Goal: Task Accomplishment & Management: Complete application form

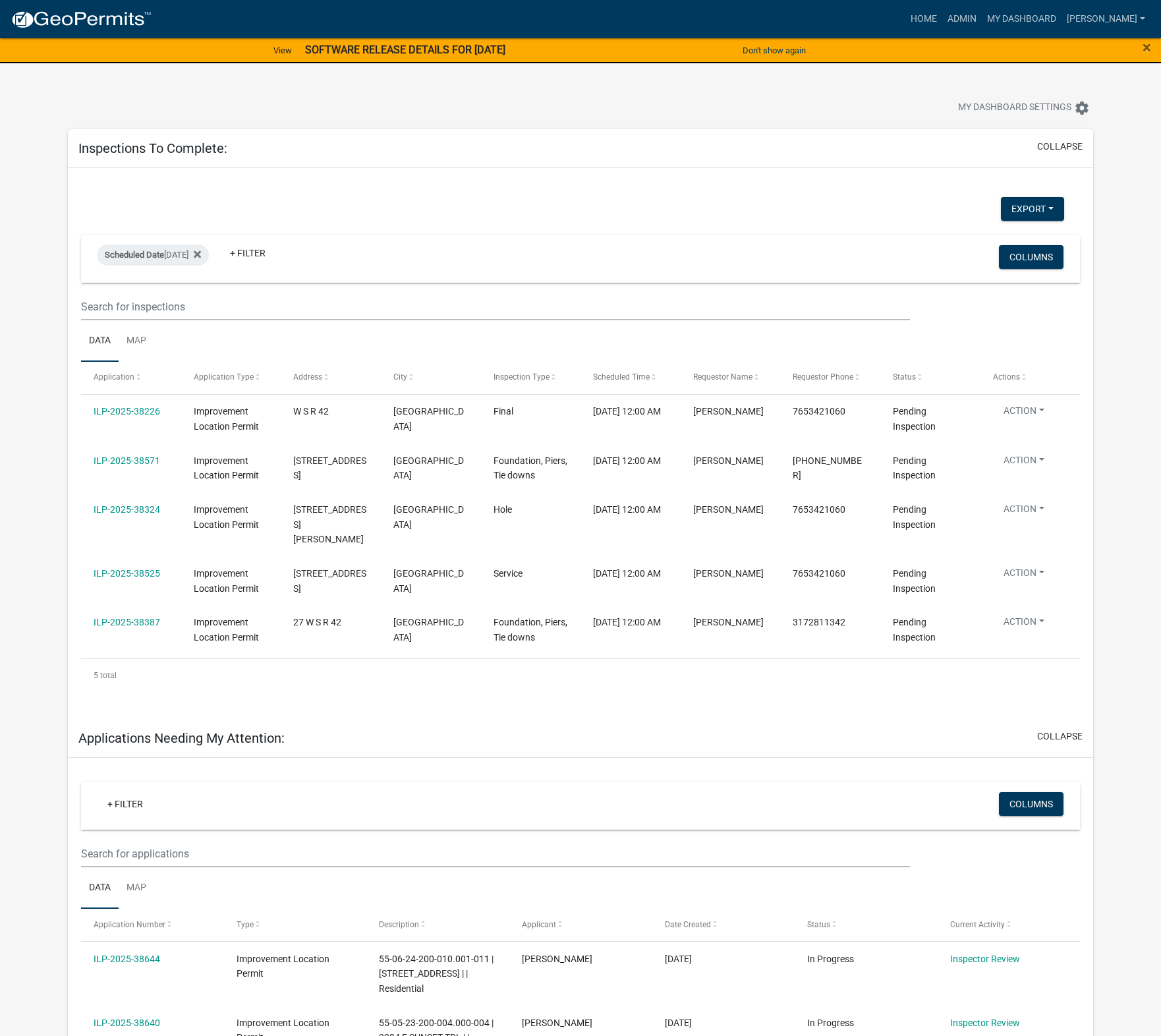
select select "1: 25"
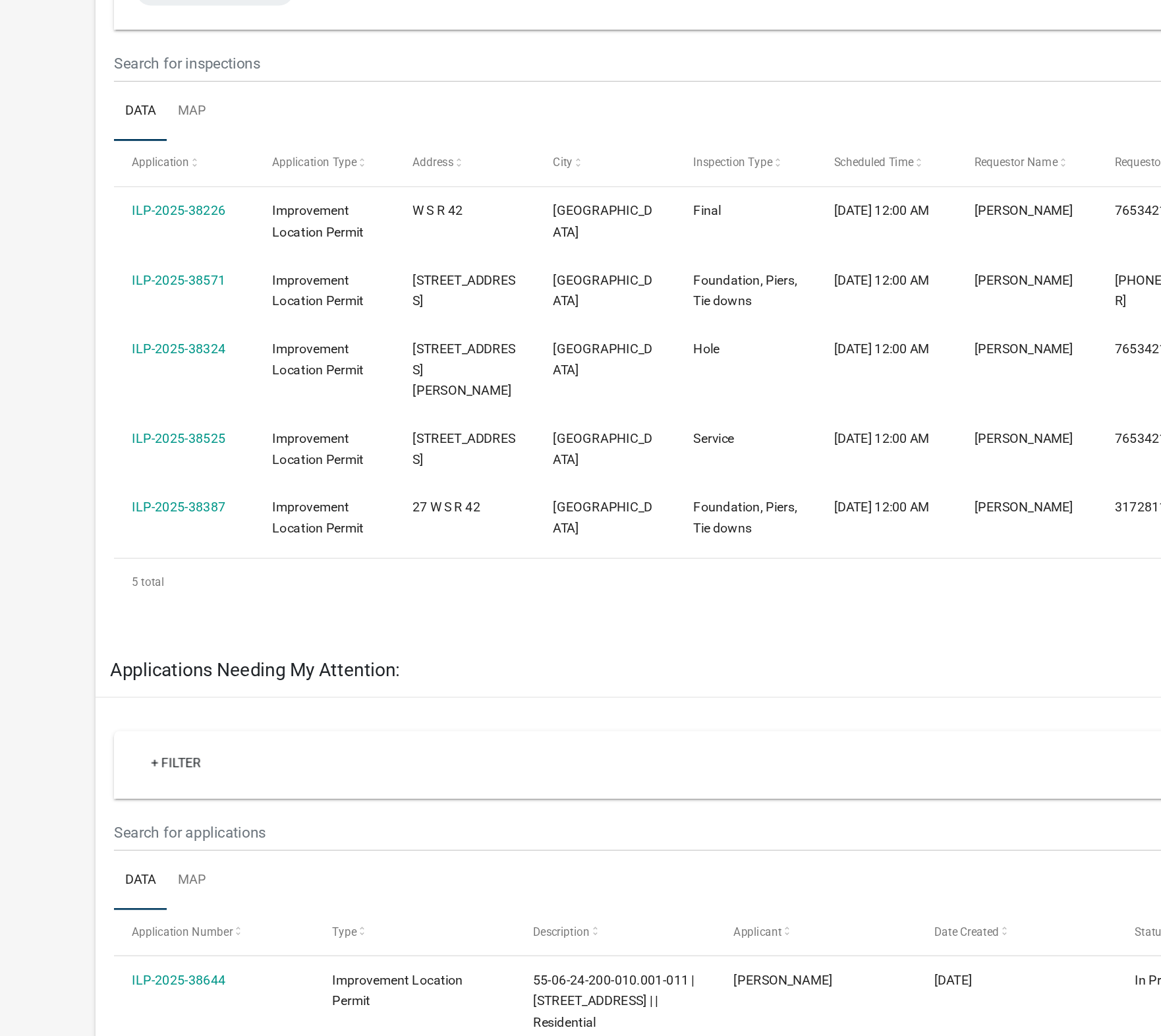
click at [133, 504] on link "ILP-2025-38324" at bounding box center [126, 498] width 66 height 11
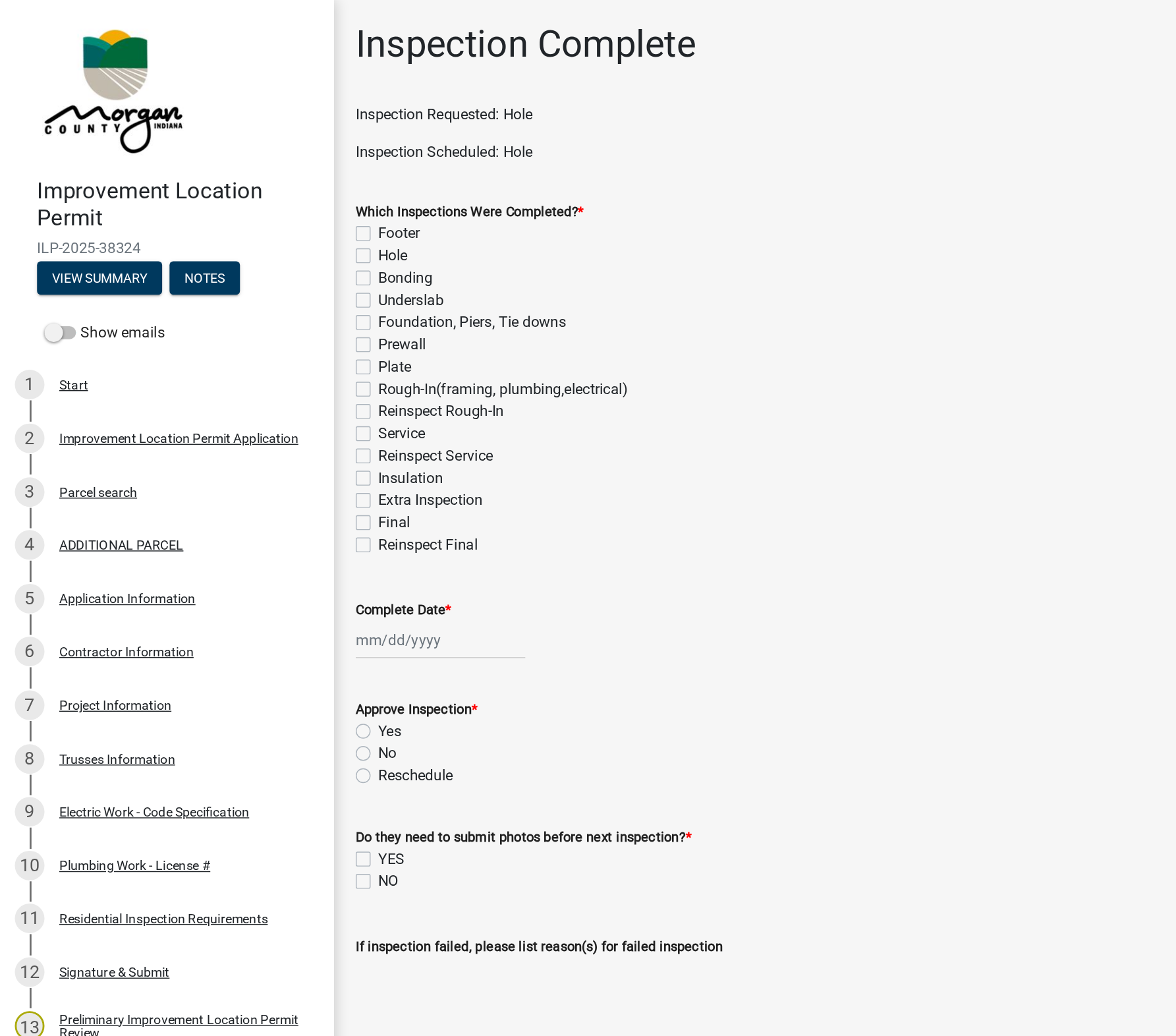
click at [269, 166] on label "Footer" at bounding box center [283, 166] width 30 height 16
click at [269, 166] on input "Footer" at bounding box center [273, 163] width 8 height 8
checkbox input "true"
checkbox input "false"
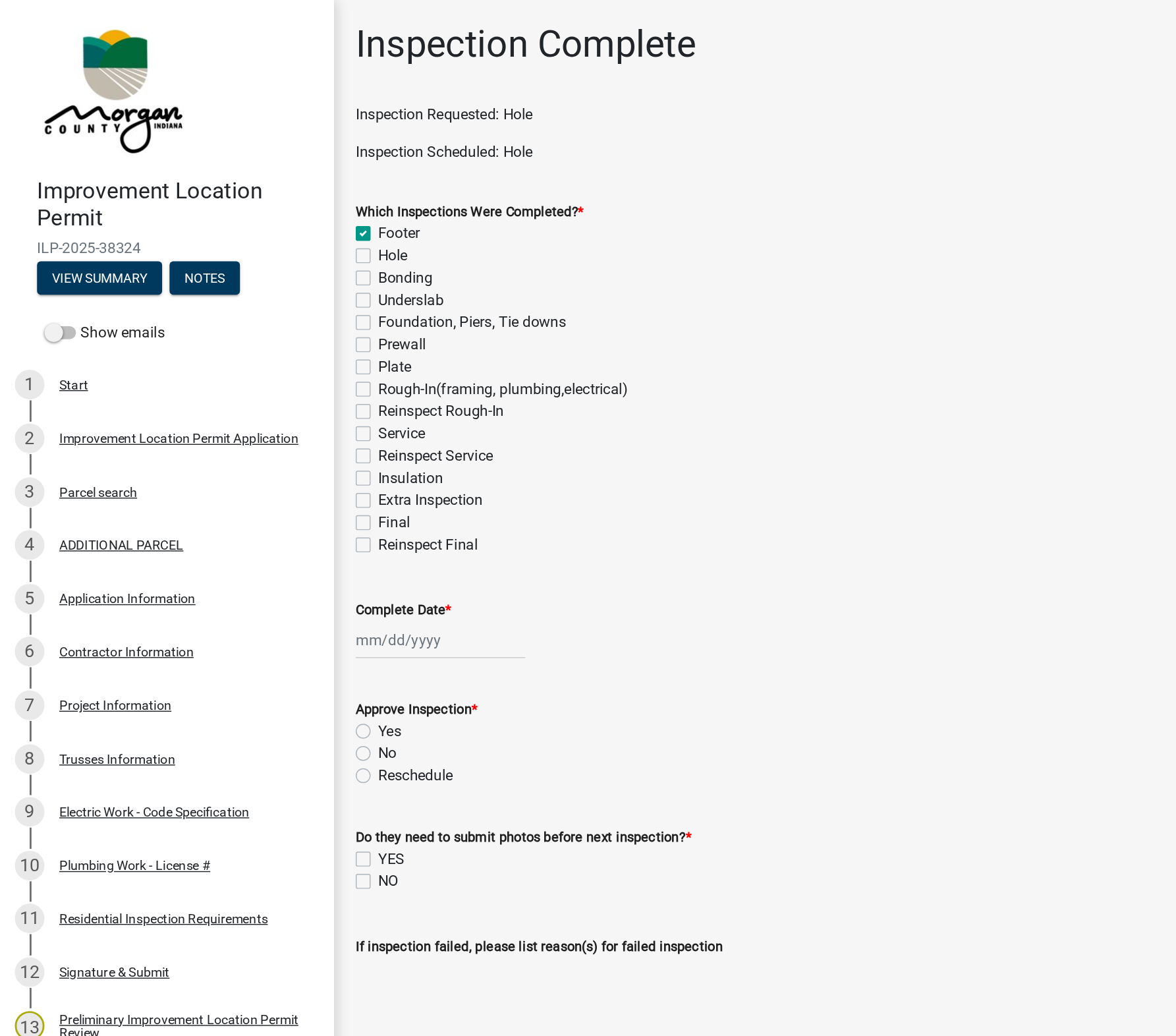
checkbox input "false"
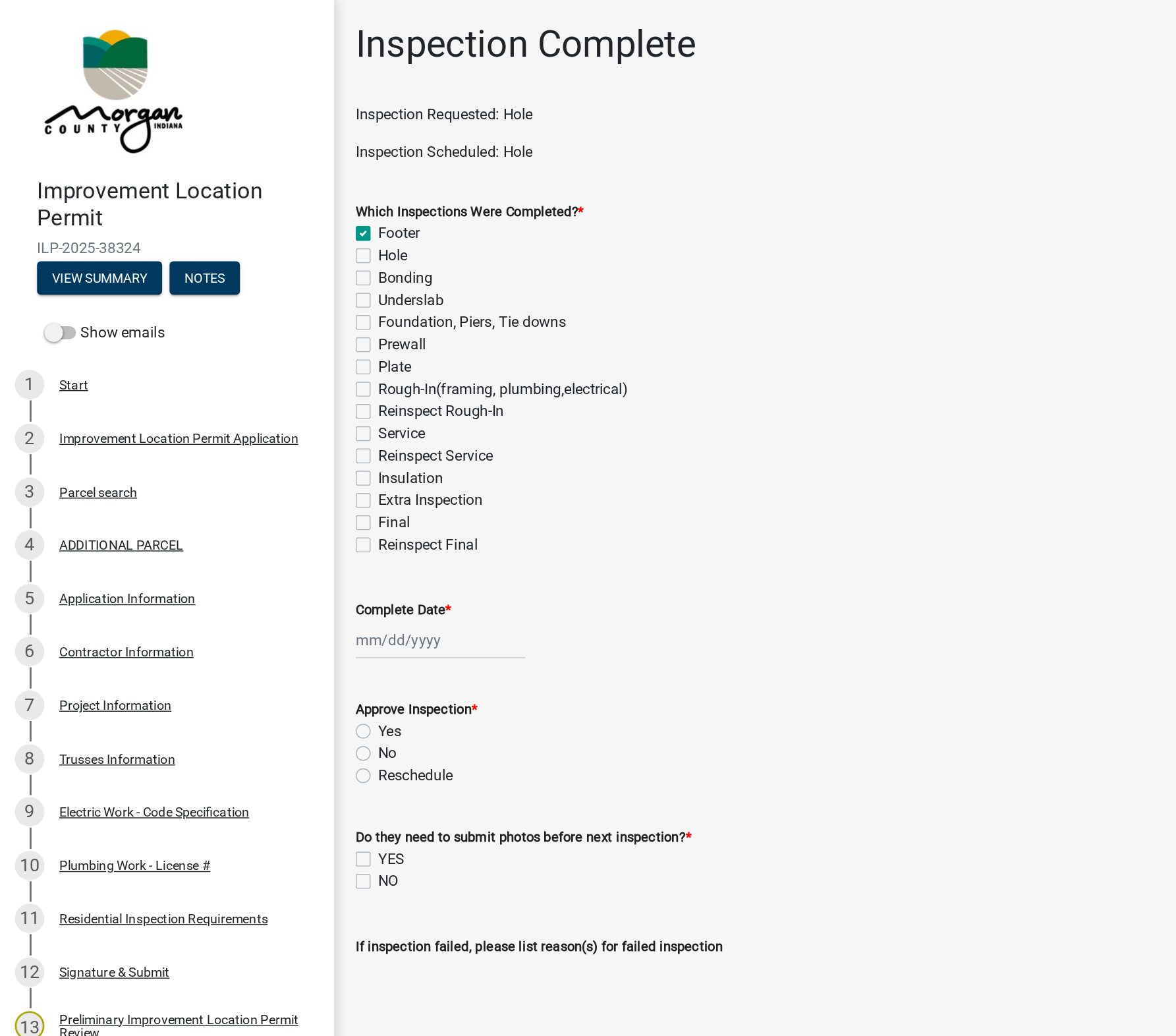
checkbox input "false"
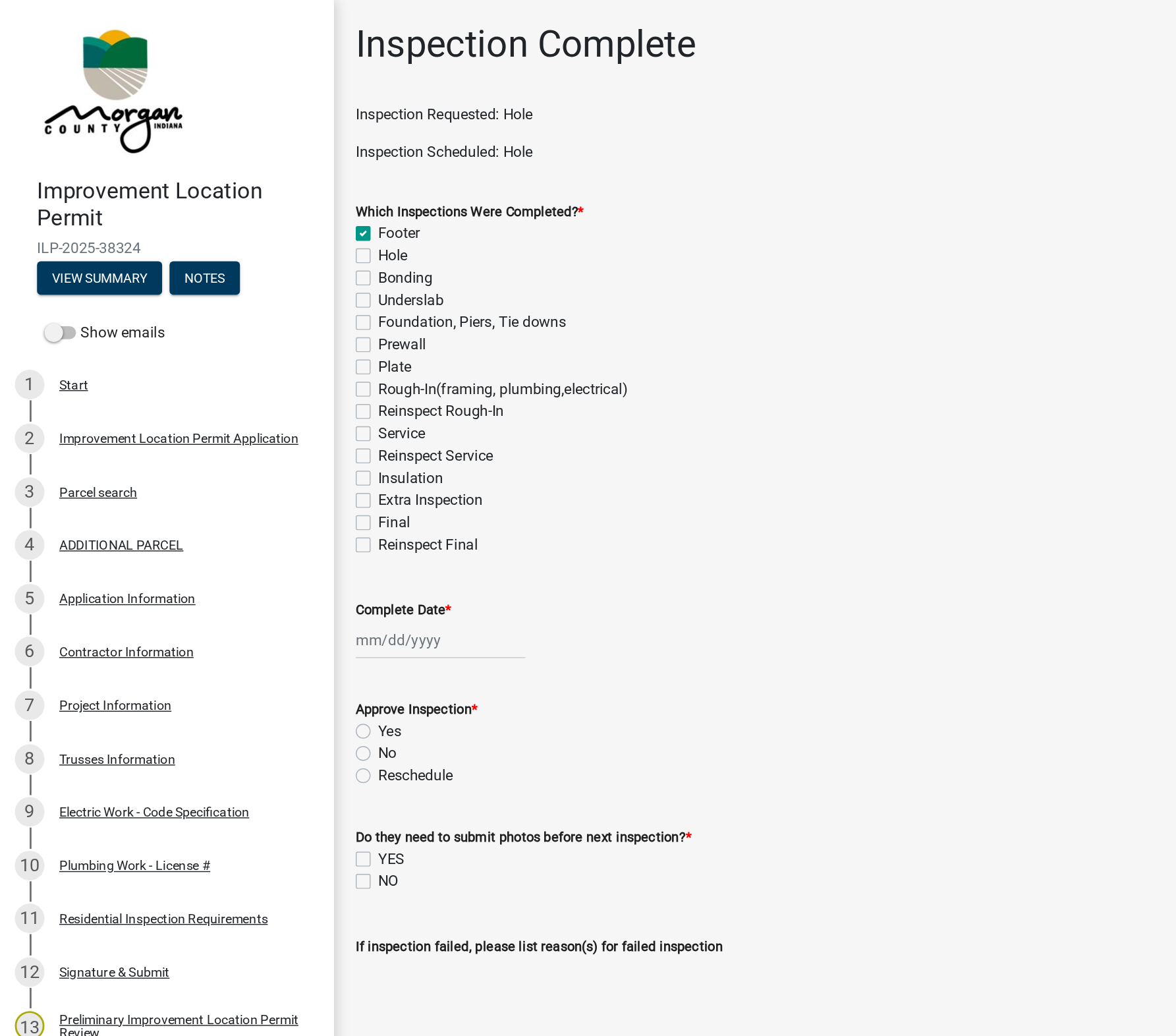
checkbox input "false"
click at [269, 198] on label "Bonding" at bounding box center [288, 198] width 39 height 16
click at [269, 198] on input "Bonding" at bounding box center [273, 194] width 8 height 8
checkbox input "true"
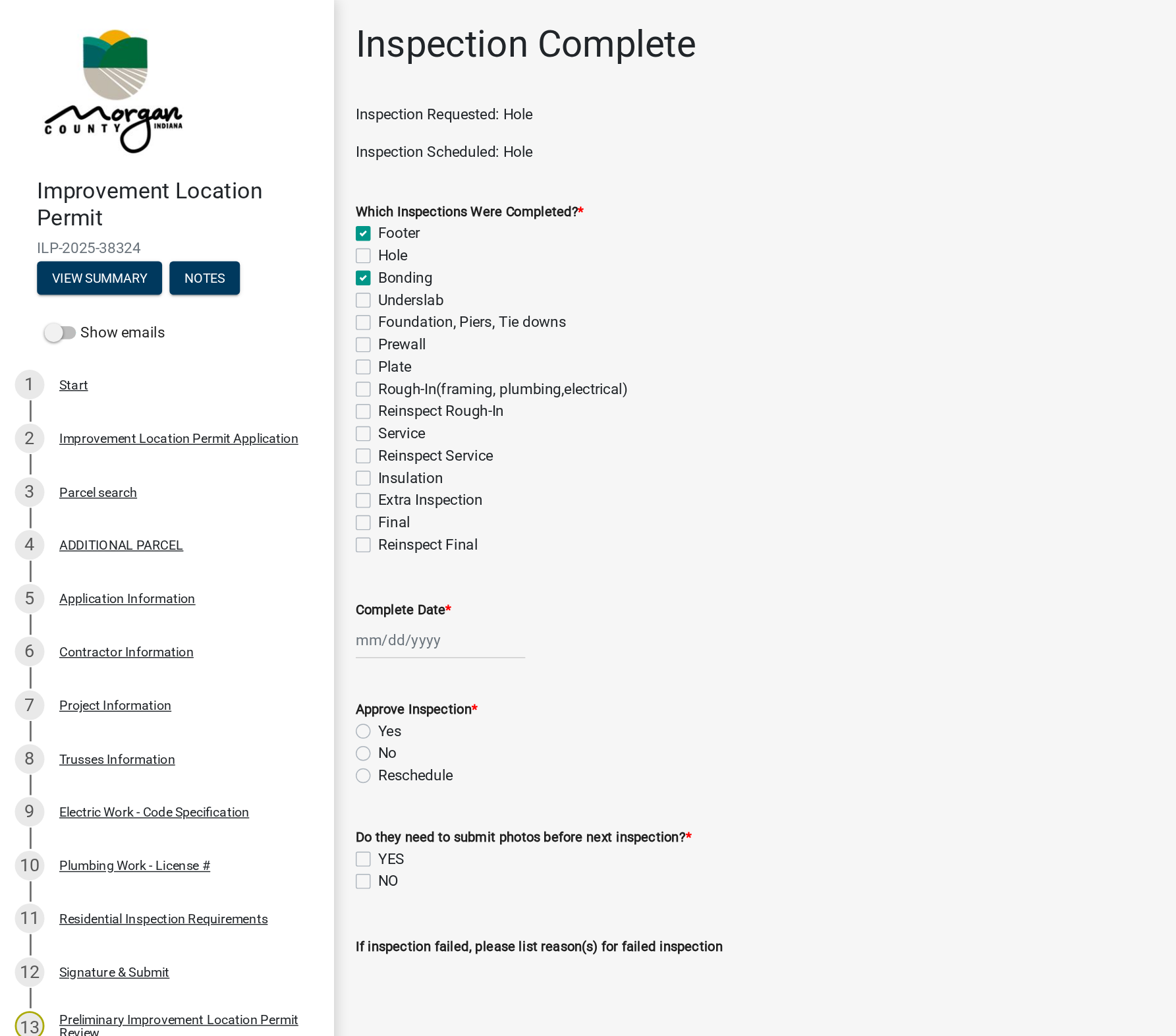
checkbox input "true"
checkbox input "false"
checkbox input "true"
checkbox input "false"
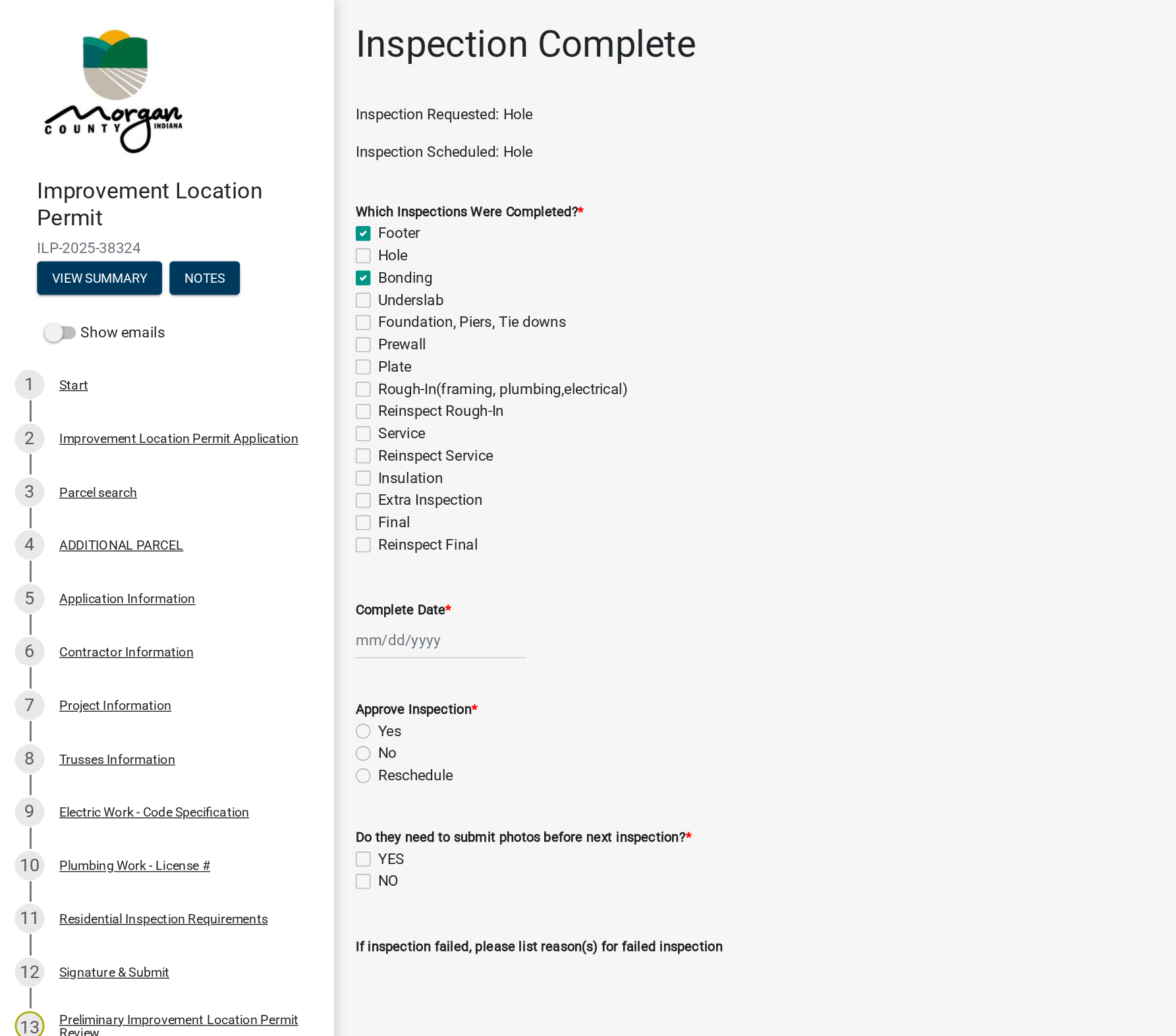
checkbox input "false"
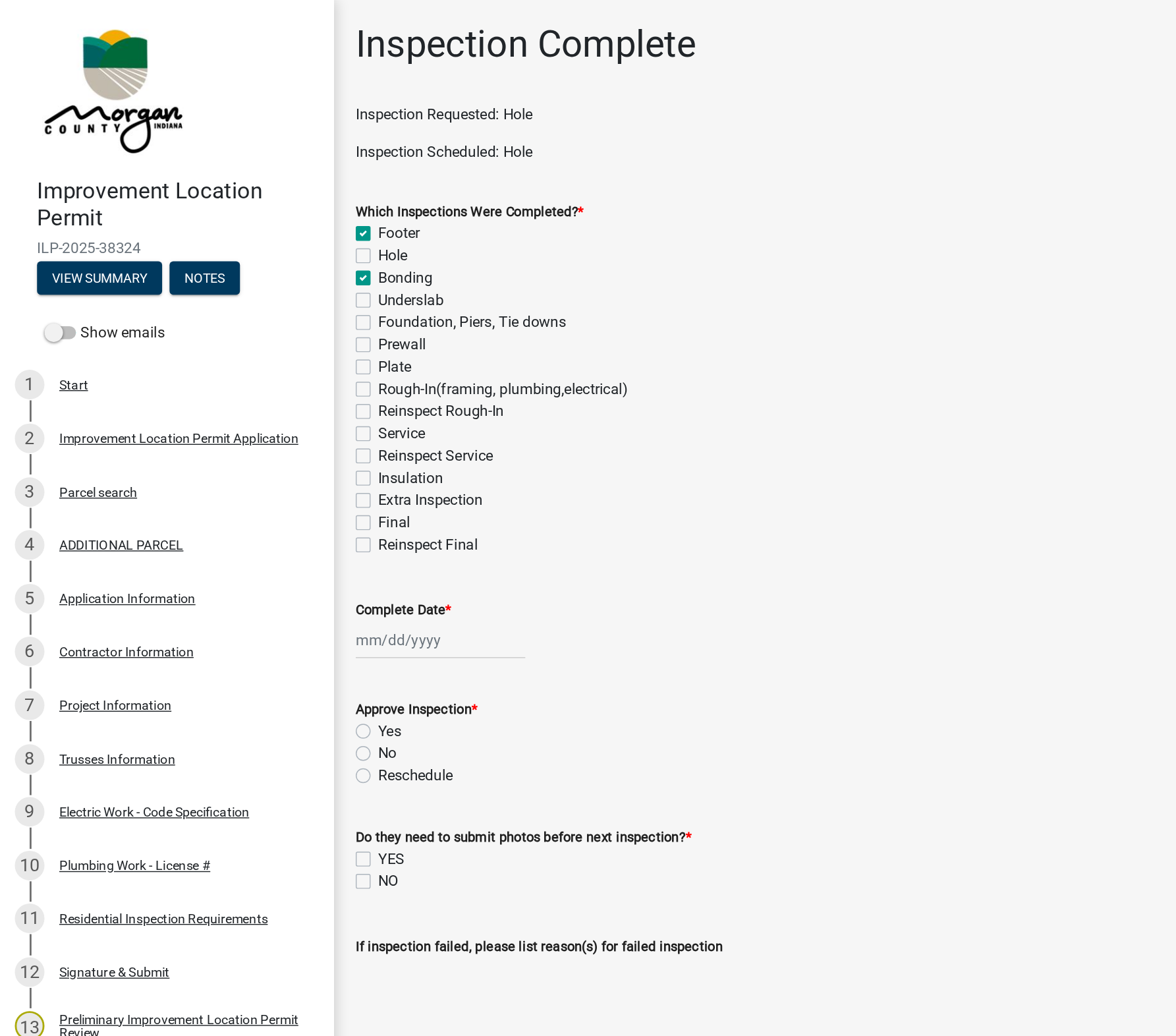
checkbox input "false"
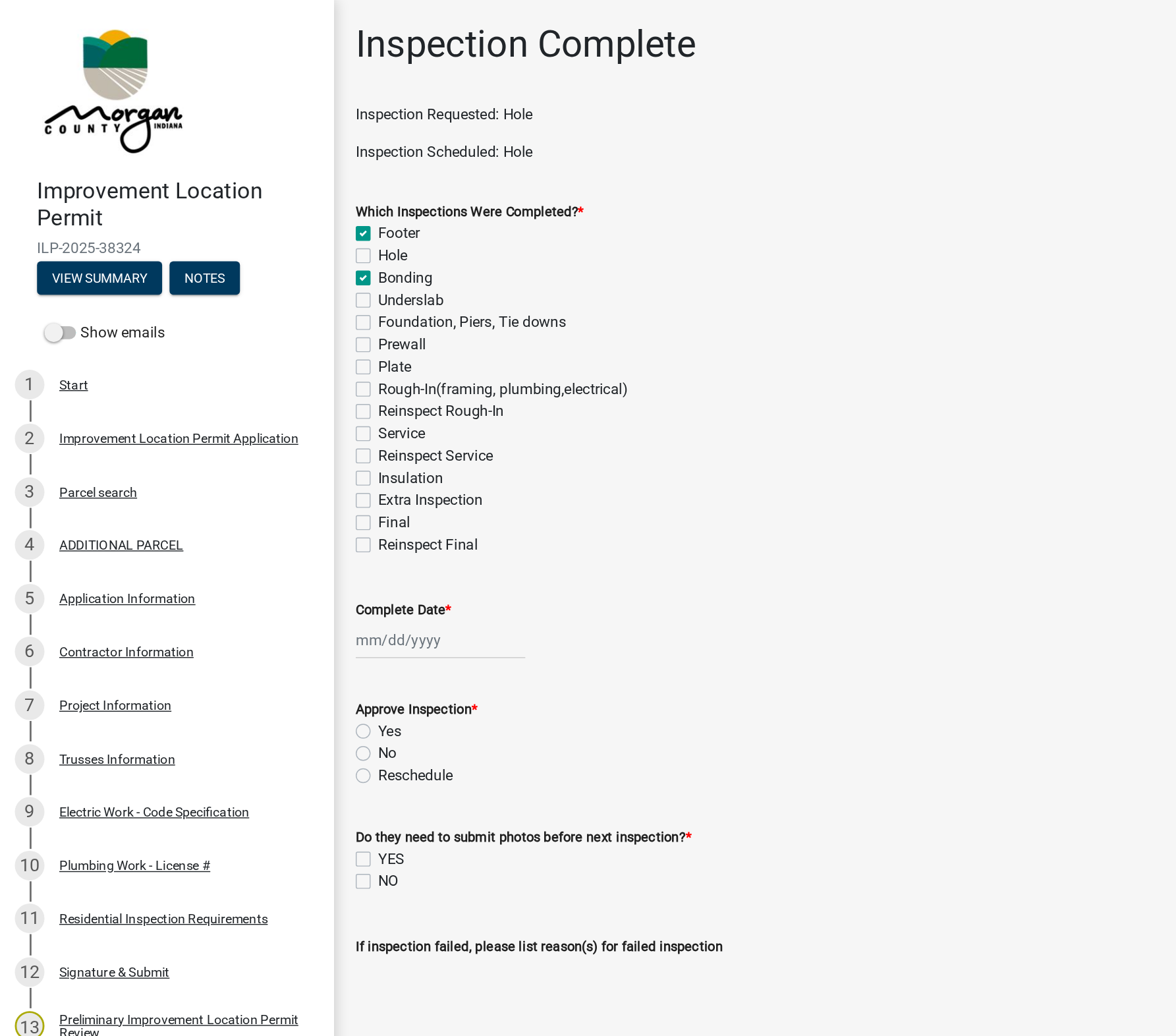
click at [269, 184] on label "Hole" at bounding box center [279, 182] width 21 height 16
click at [269, 182] on input "Hole" at bounding box center [273, 178] width 8 height 8
checkbox input "true"
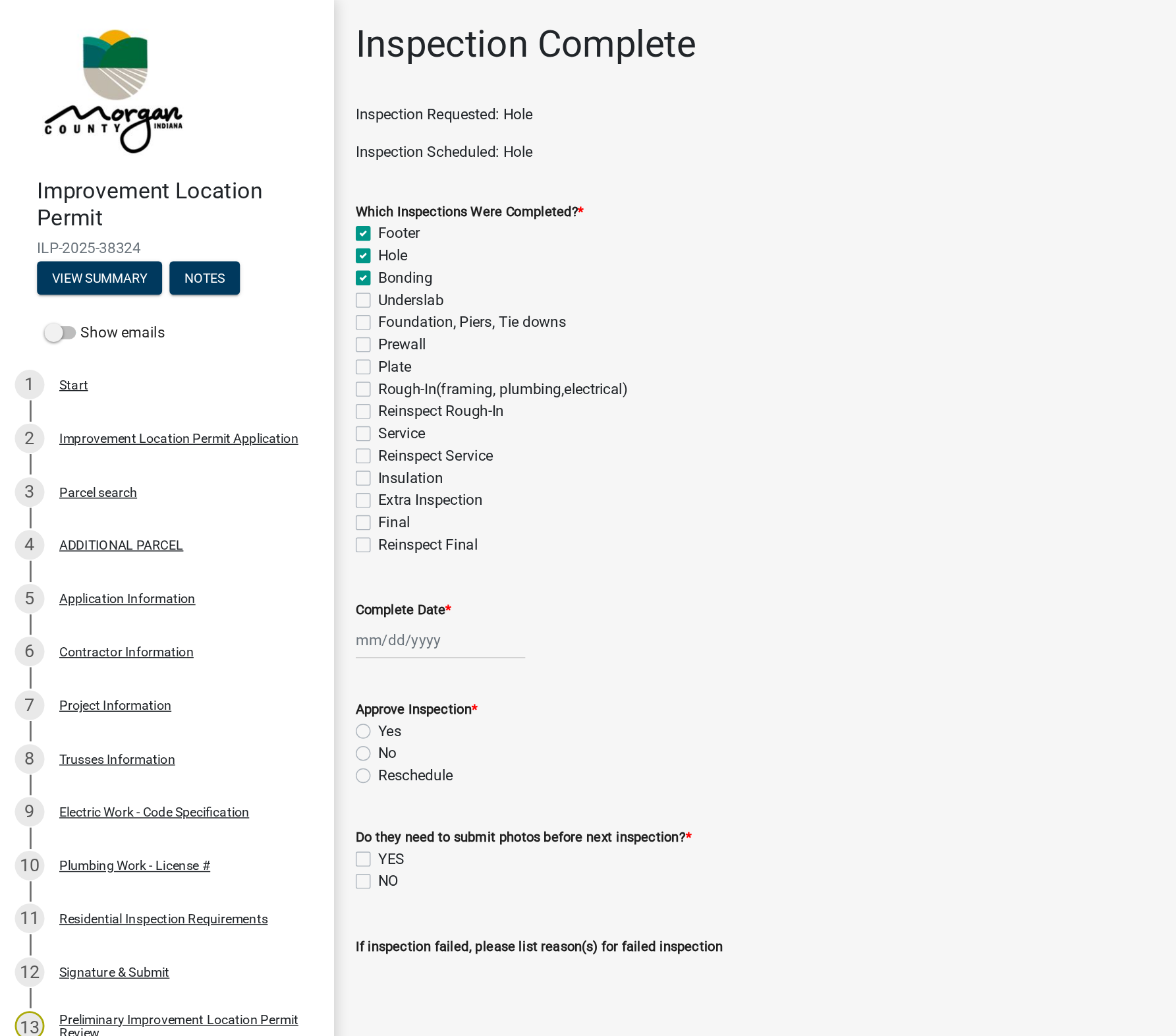
checkbox input "true"
checkbox input "false"
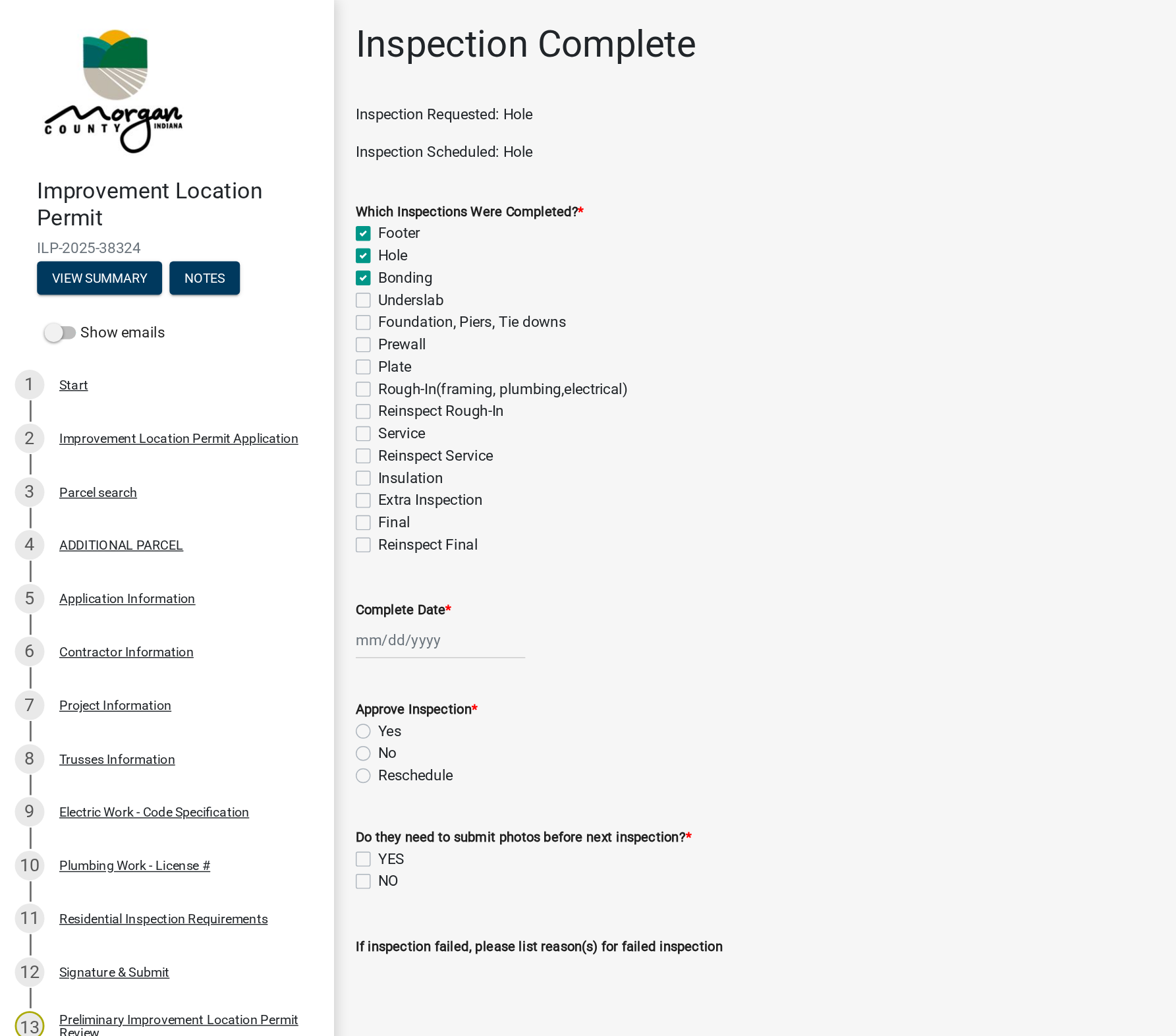
checkbox input "false"
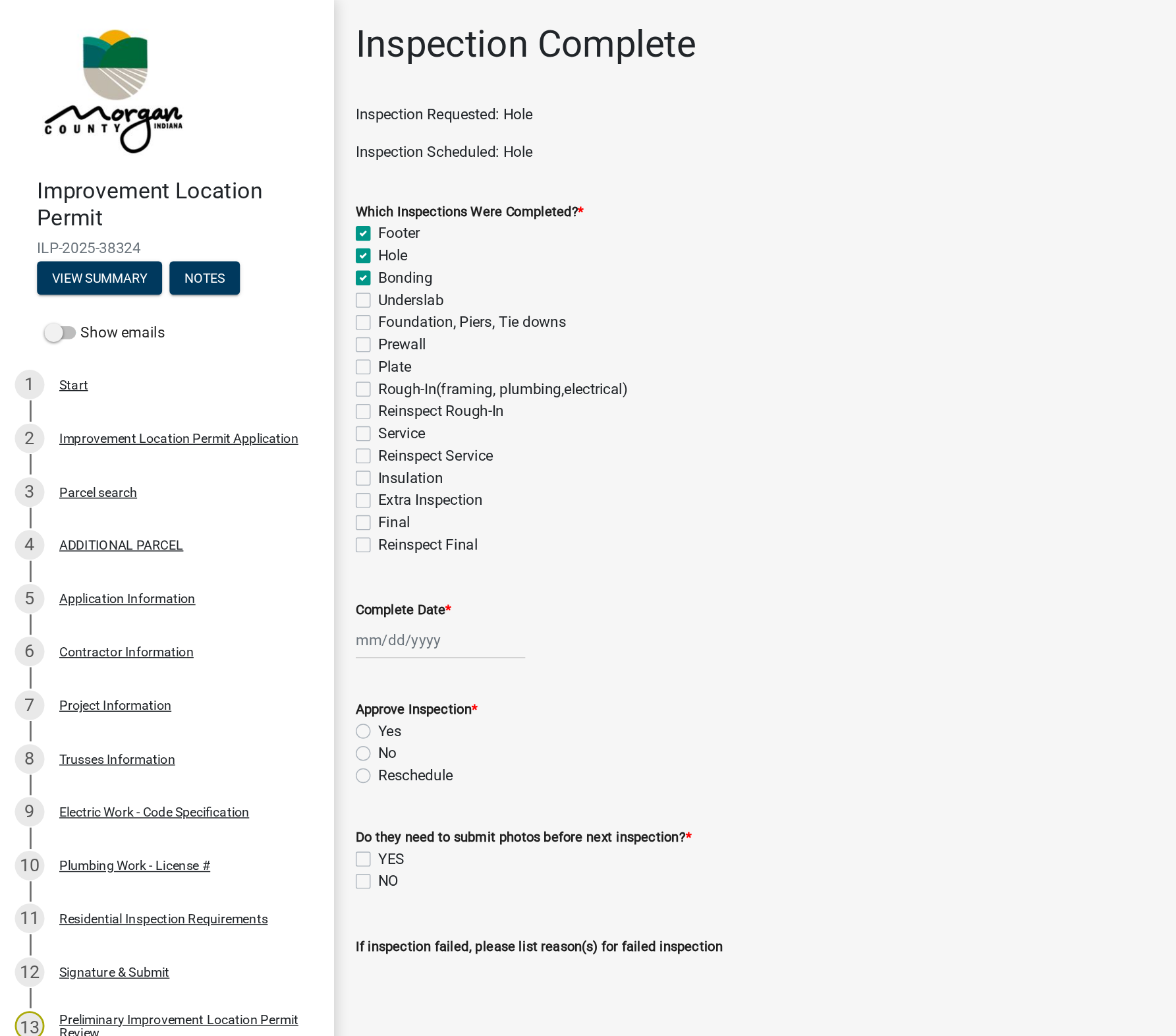
checkbox input "false"
click at [269, 165] on label "Footer" at bounding box center [283, 166] width 30 height 16
click at [269, 165] on input "Footer" at bounding box center [273, 163] width 8 height 8
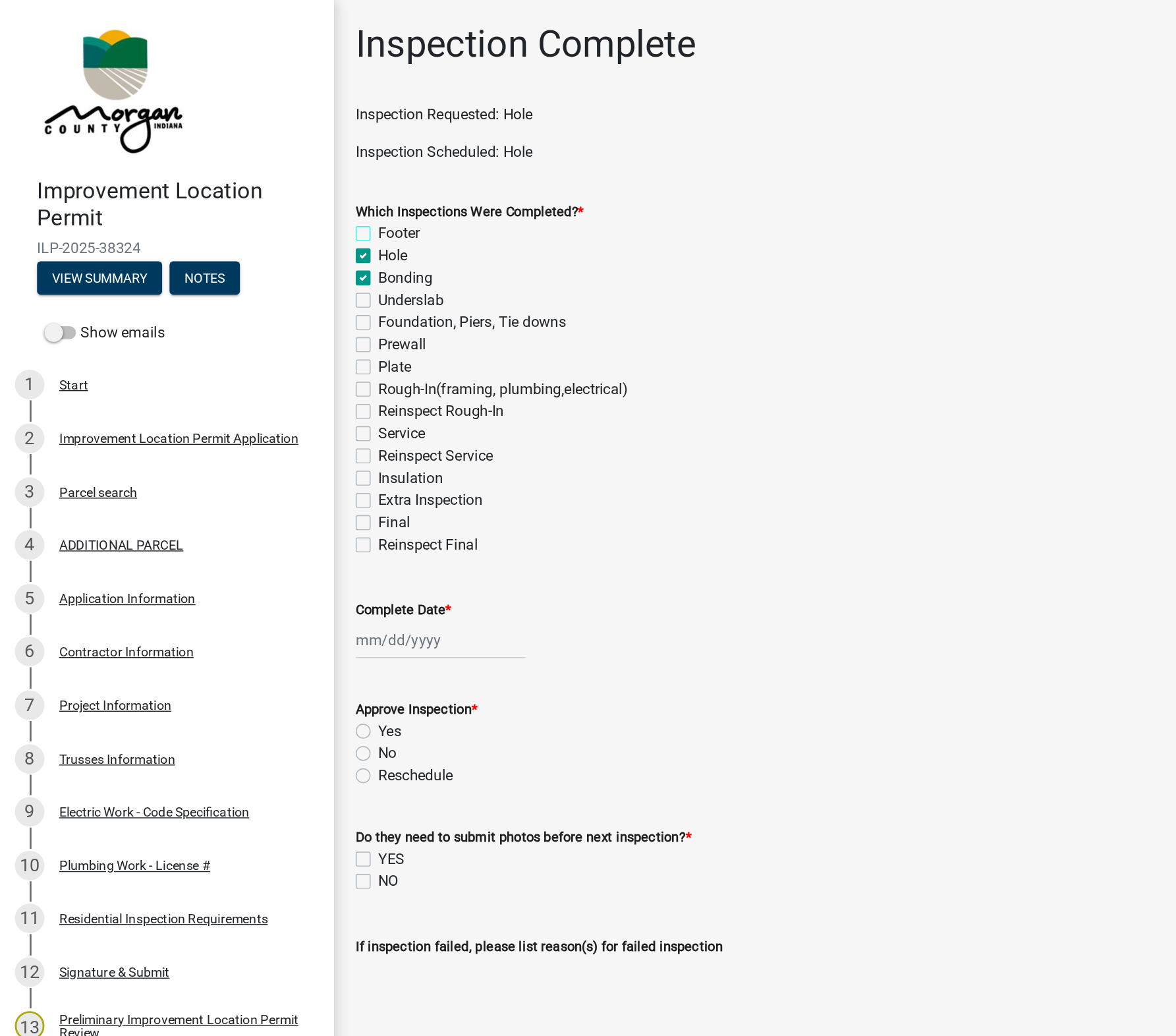
checkbox input "false"
checkbox input "true"
checkbox input "false"
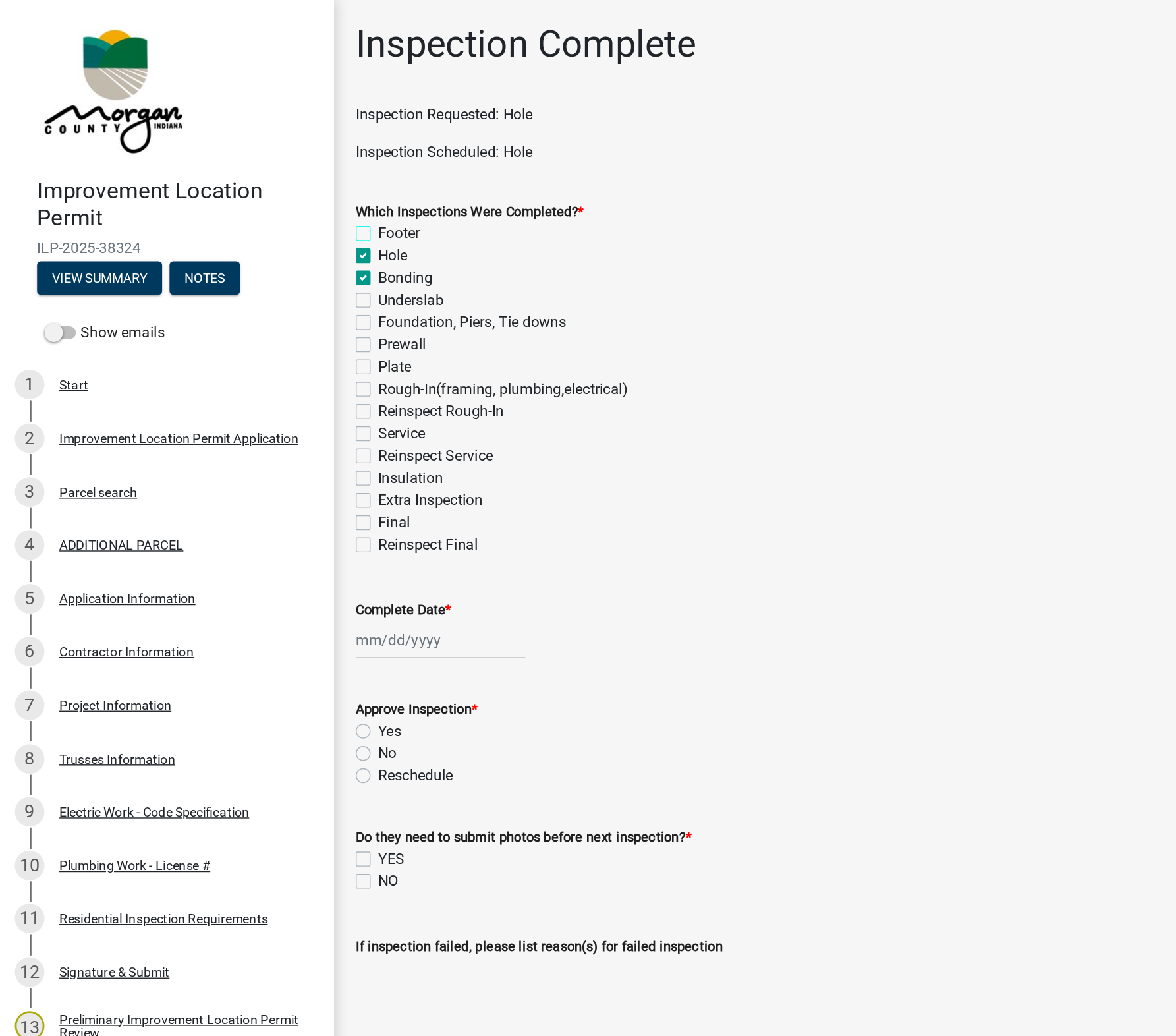
checkbox input "false"
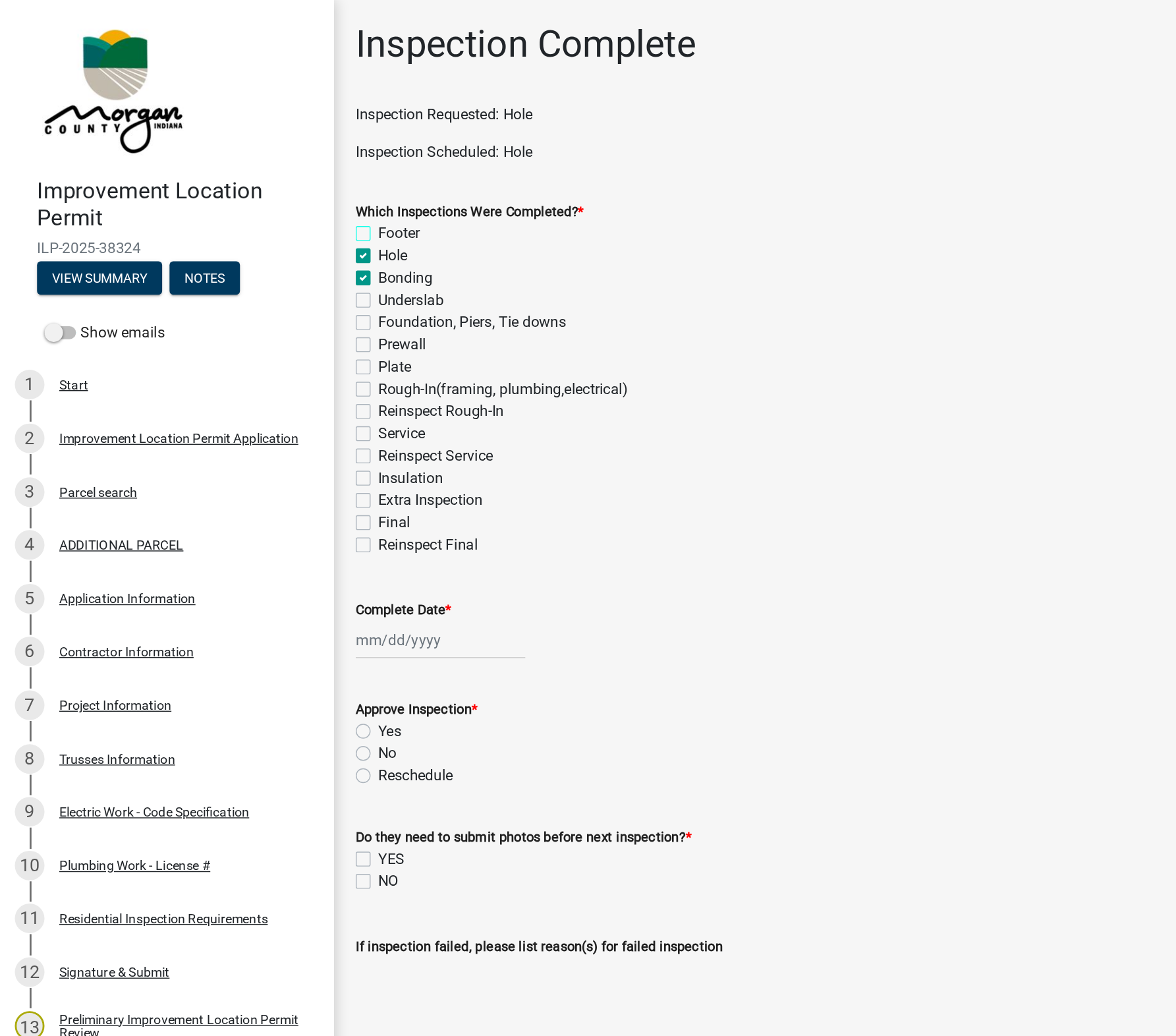
checkbox input "false"
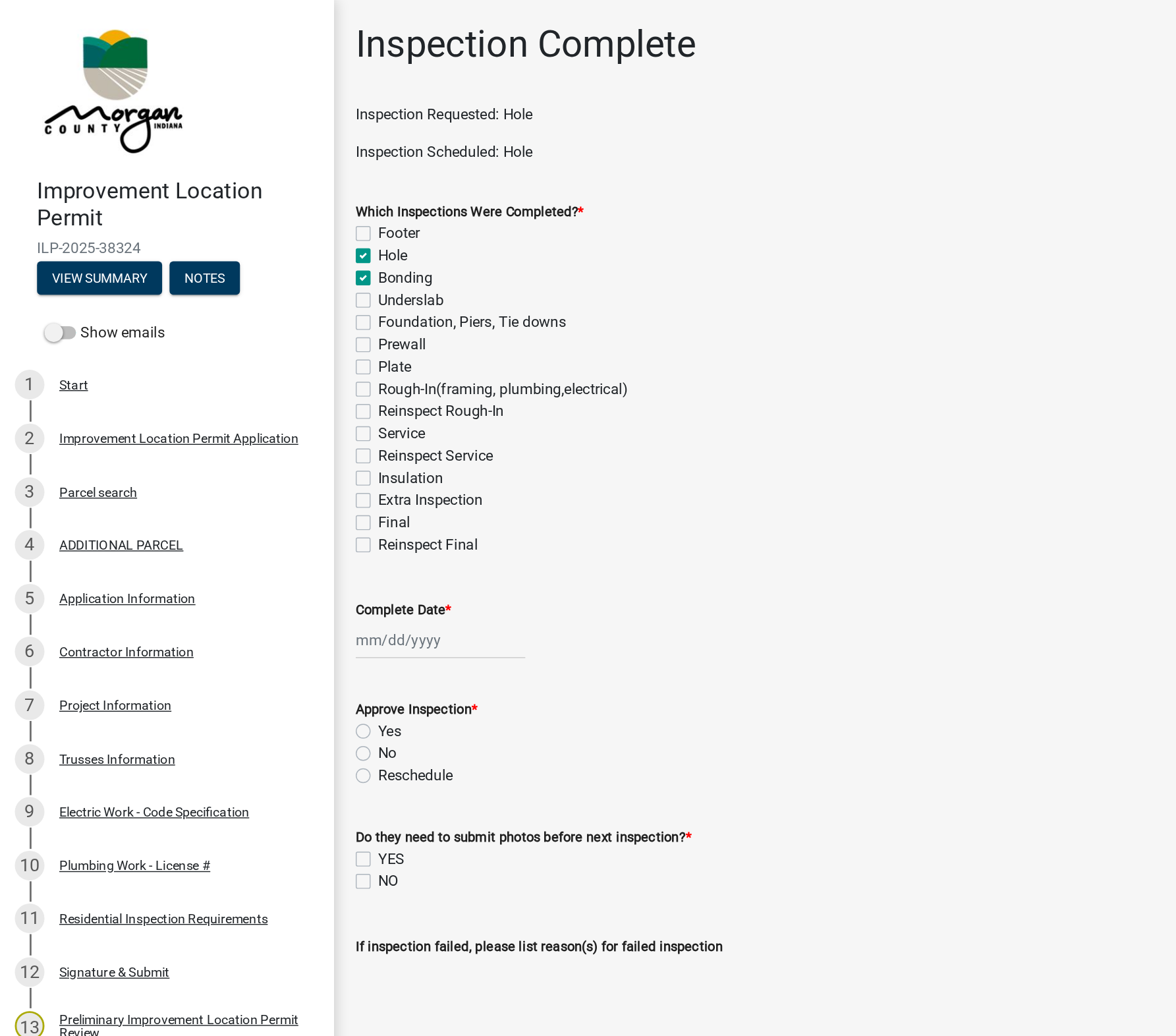
click at [269, 196] on label "Bonding" at bounding box center [288, 198] width 39 height 16
click at [269, 196] on input "Bonding" at bounding box center [273, 194] width 8 height 8
checkbox input "false"
checkbox input "true"
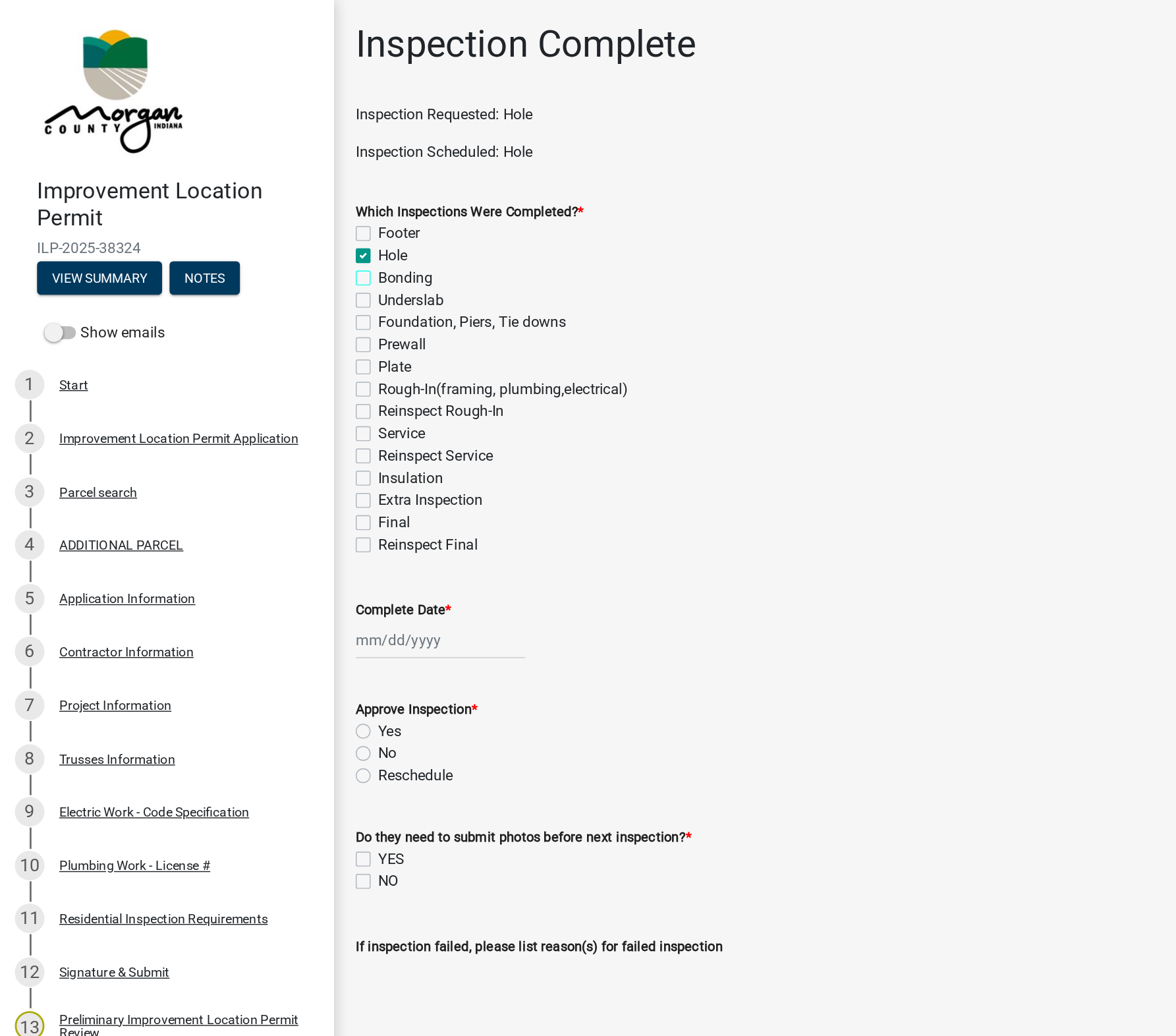
checkbox input "false"
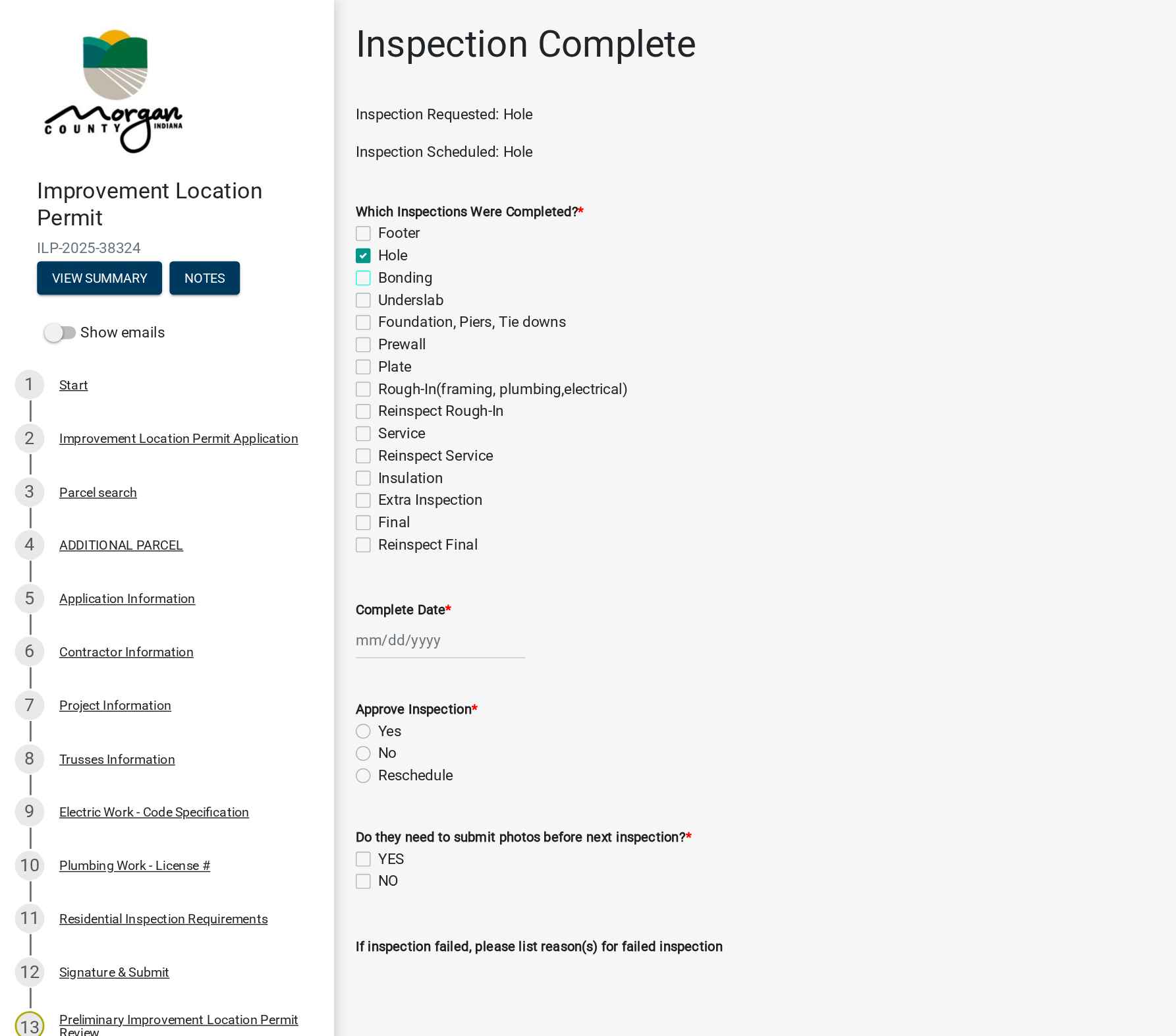
checkbox input "false"
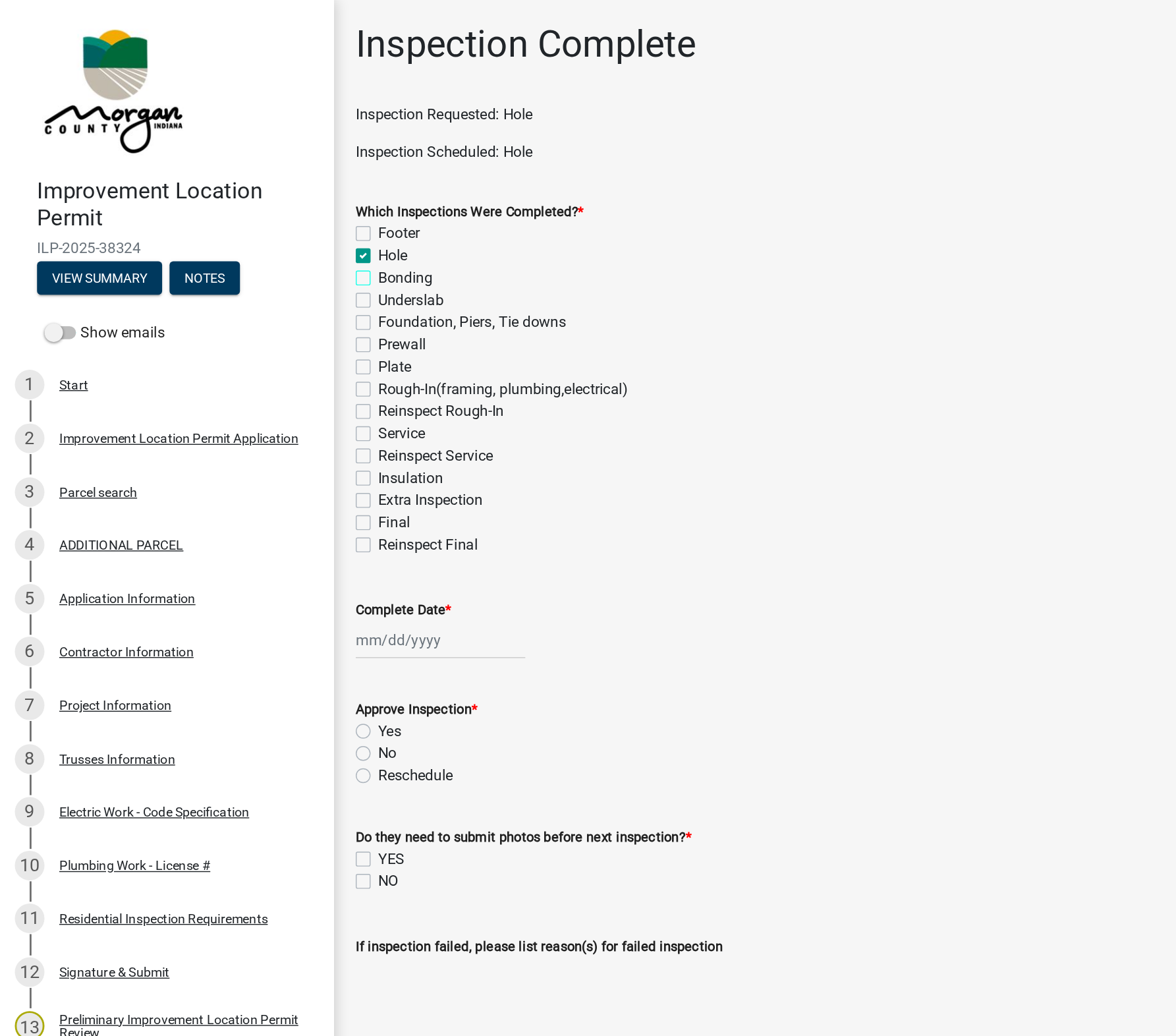
checkbox input "false"
click at [290, 454] on div at bounding box center [313, 455] width 121 height 27
select select "10"
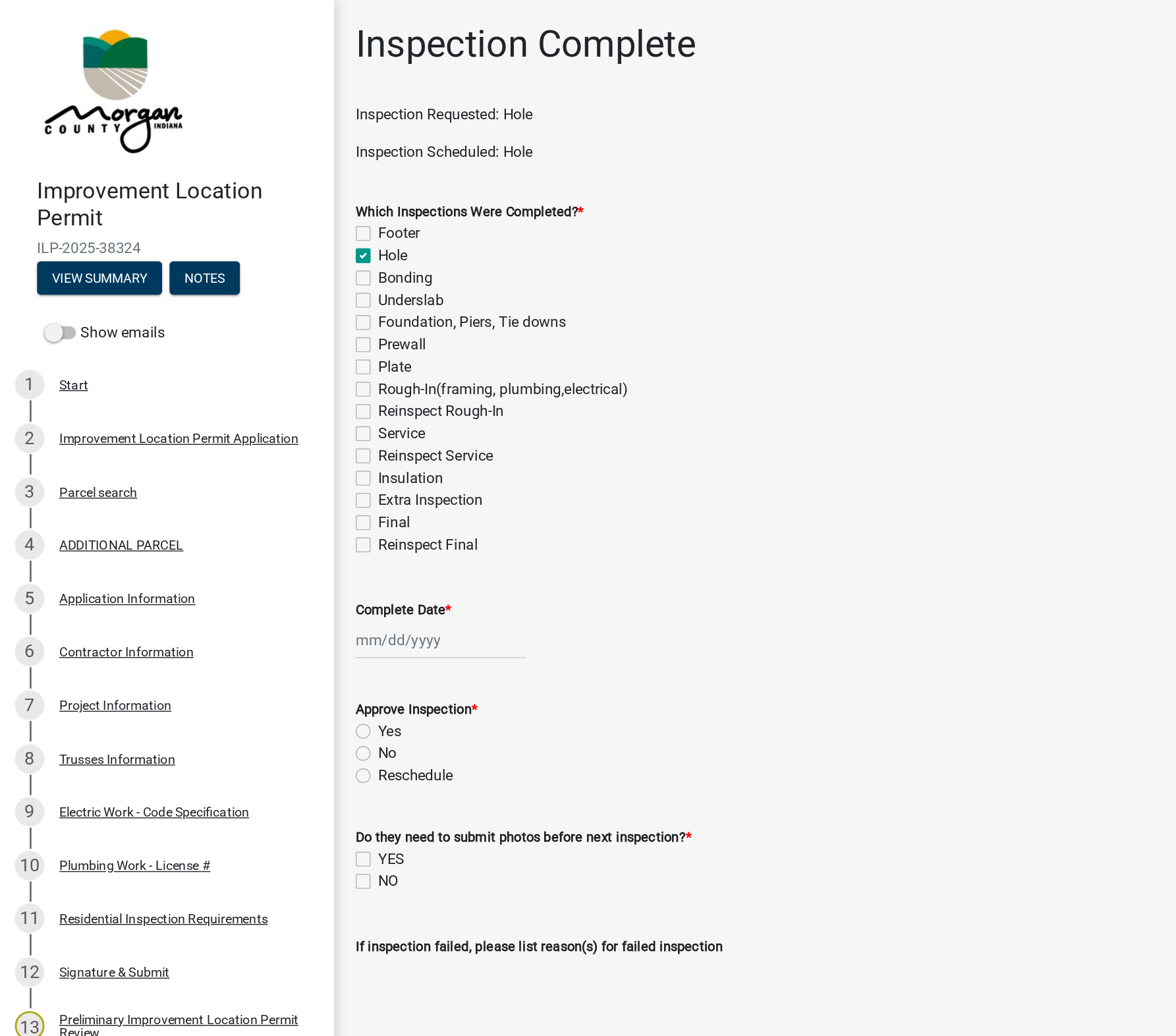
select select "2025"
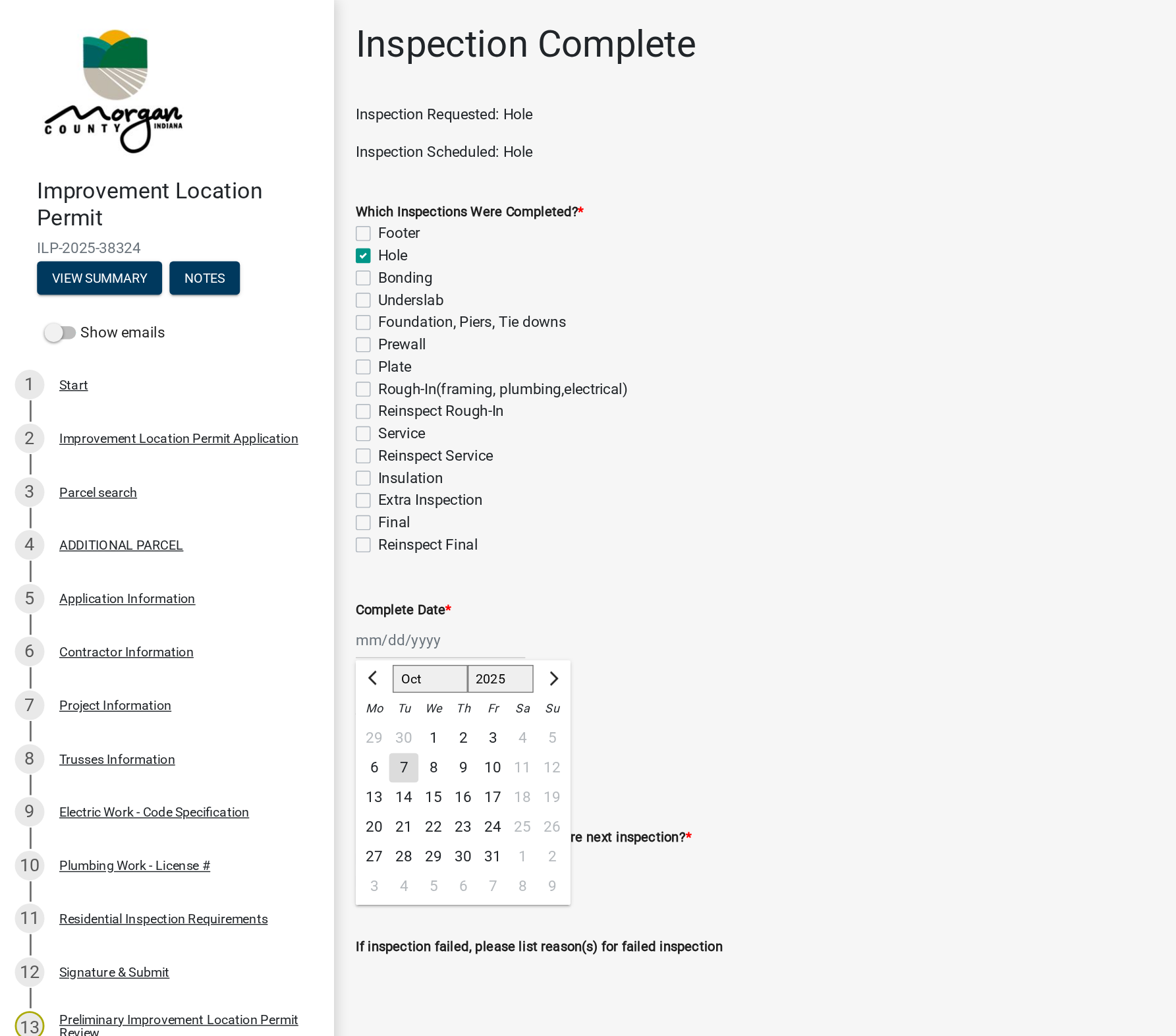
click at [288, 526] on div "30" at bounding box center [288, 525] width 21 height 21
type input "[DATE]"
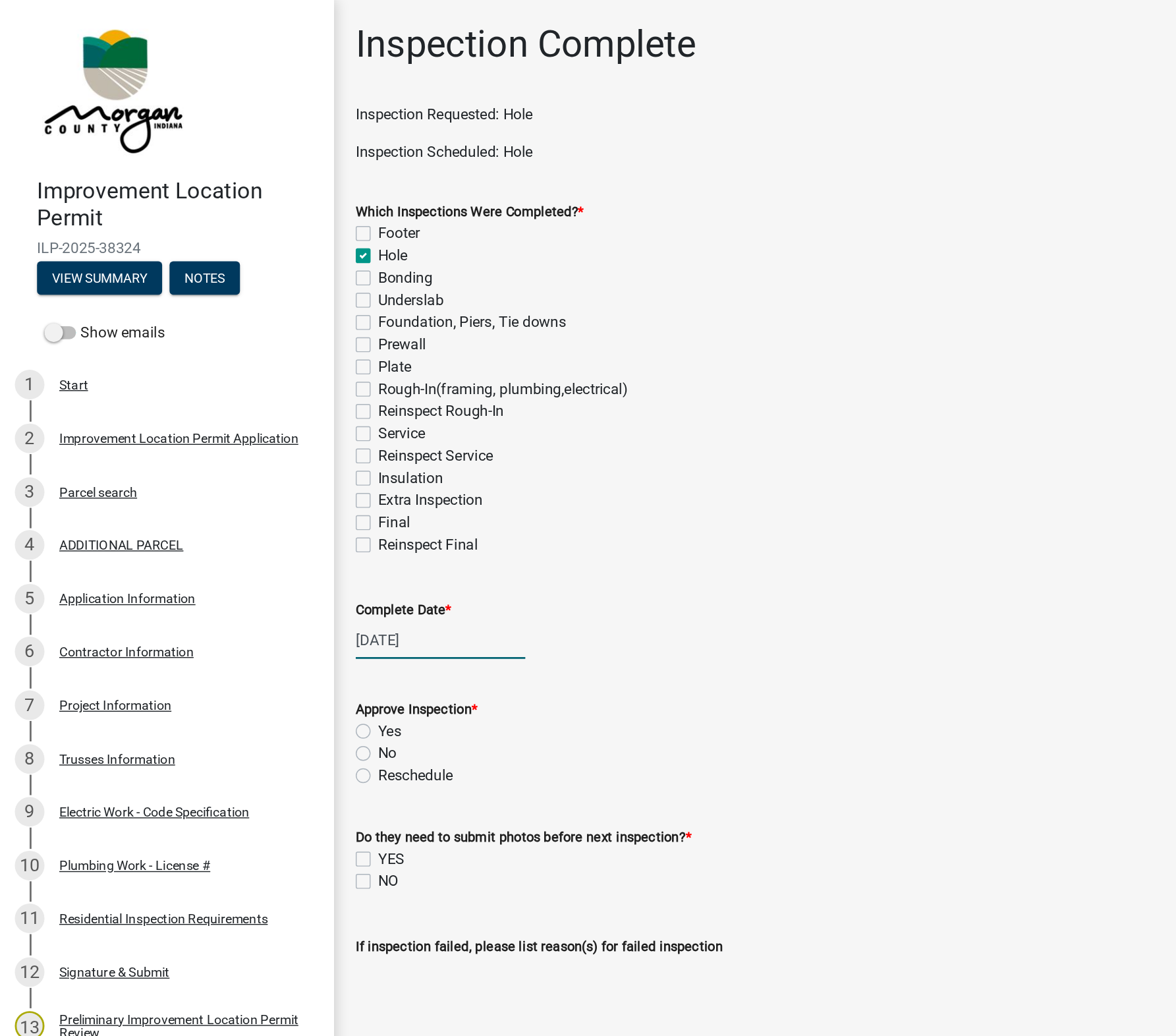
click at [283, 454] on div "[DATE]" at bounding box center [313, 455] width 121 height 27
select select "9"
select select "2025"
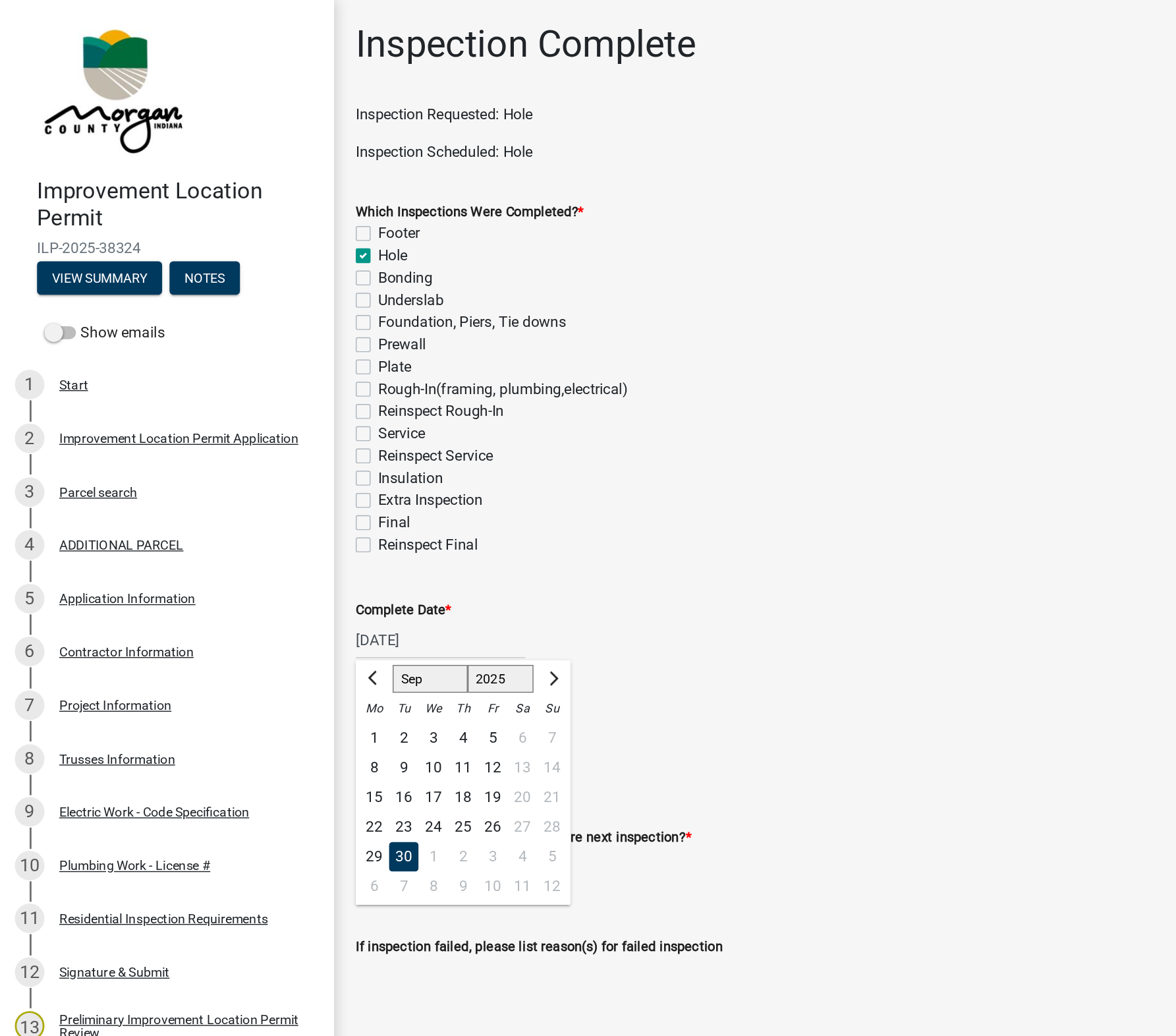
click at [286, 633] on div "7" at bounding box center [288, 630] width 21 height 21
type input "[DATE]"
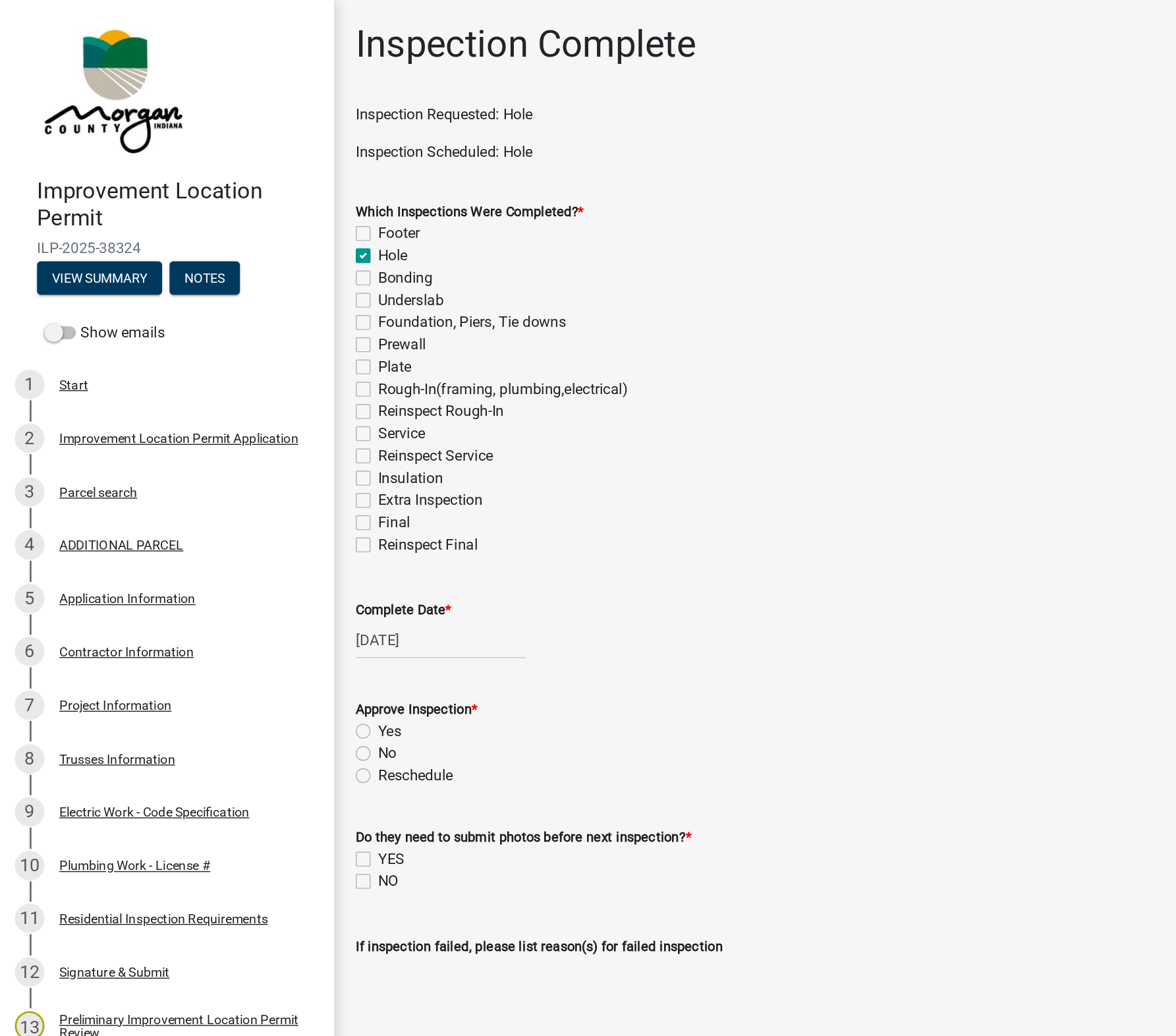
click at [269, 518] on label "Yes" at bounding box center [276, 520] width 16 height 16
click at [269, 518] on input "Yes" at bounding box center [273, 517] width 8 height 8
radio input "true"
click at [276, 628] on label "NO" at bounding box center [276, 627] width 15 height 16
click at [276, 628] on input "NO" at bounding box center [273, 623] width 8 height 8
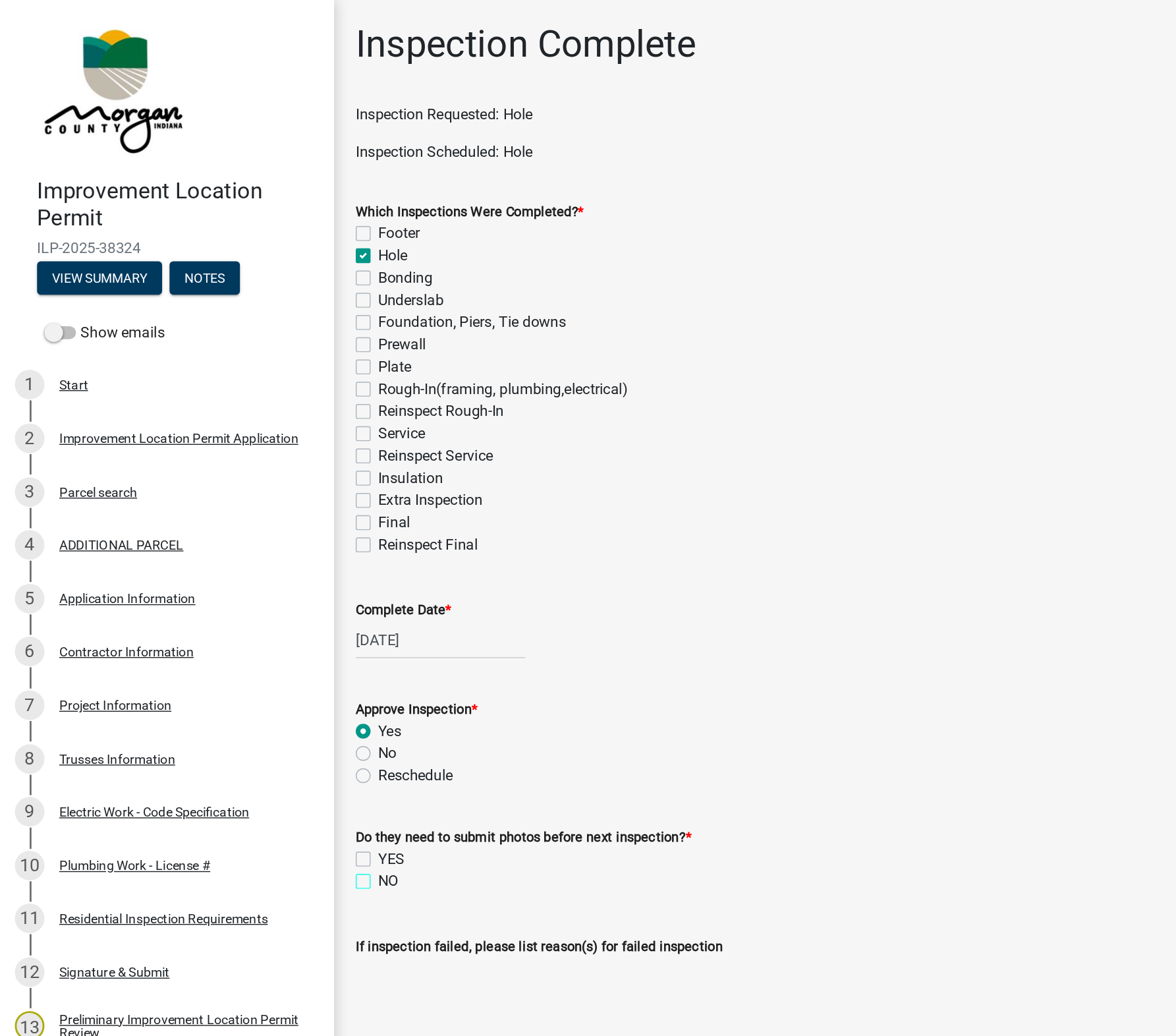
checkbox input "true"
checkbox input "false"
checkbox input "true"
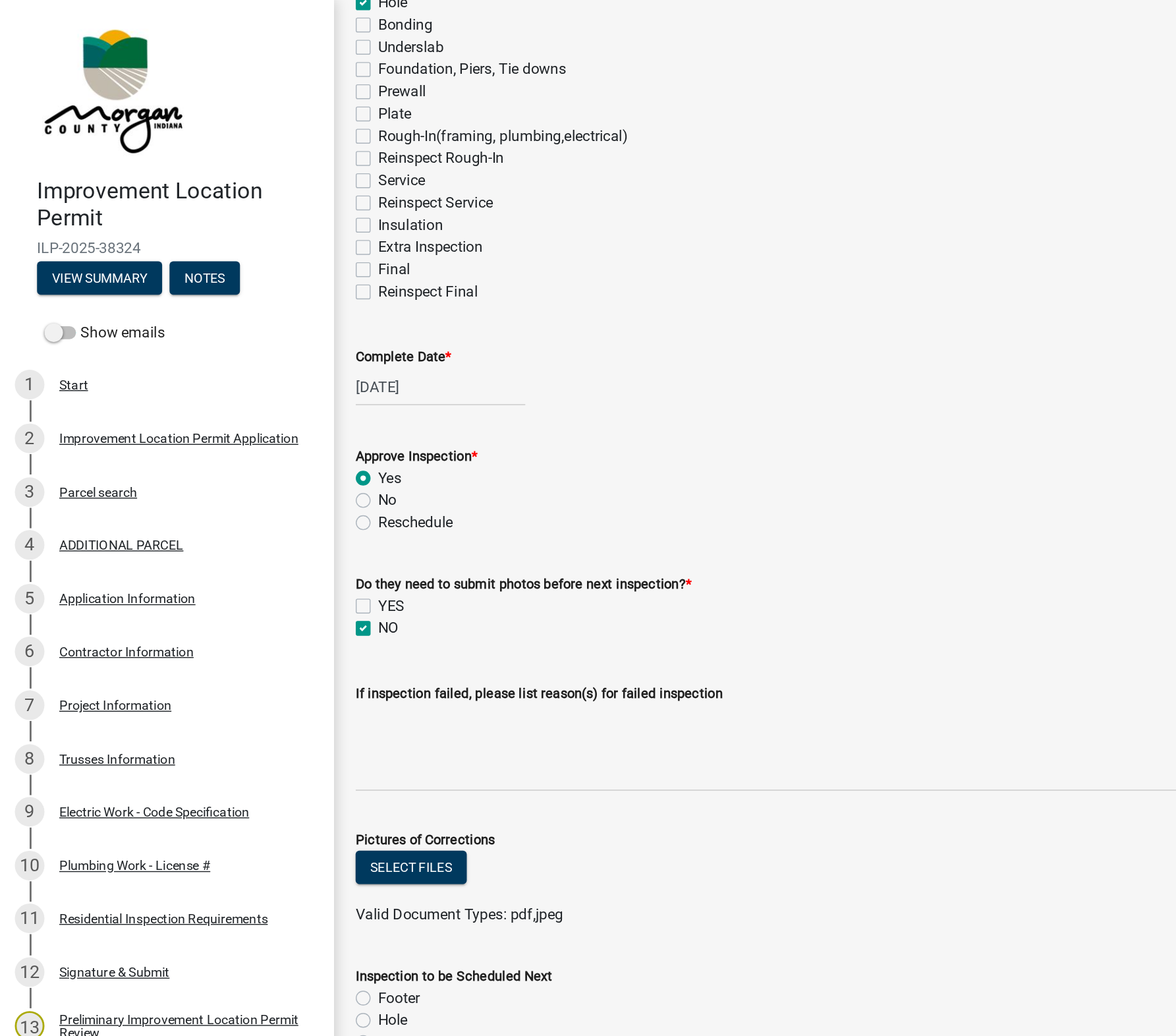
scroll to position [293, 0]
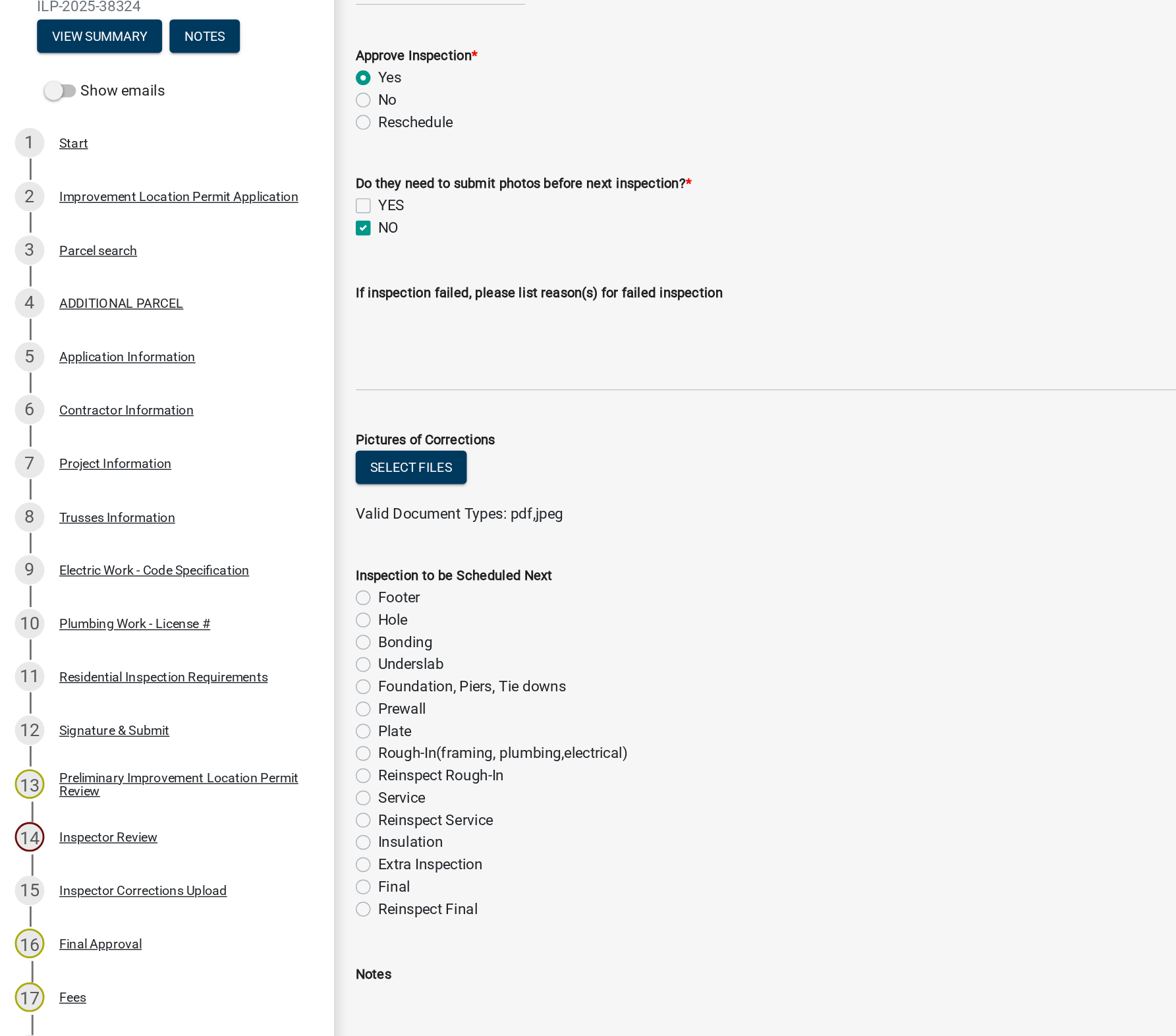
click at [269, 647] on label "Underslab" at bounding box center [292, 644] width 47 height 16
click at [269, 645] on input "Underslab" at bounding box center [273, 641] width 8 height 8
radio input "true"
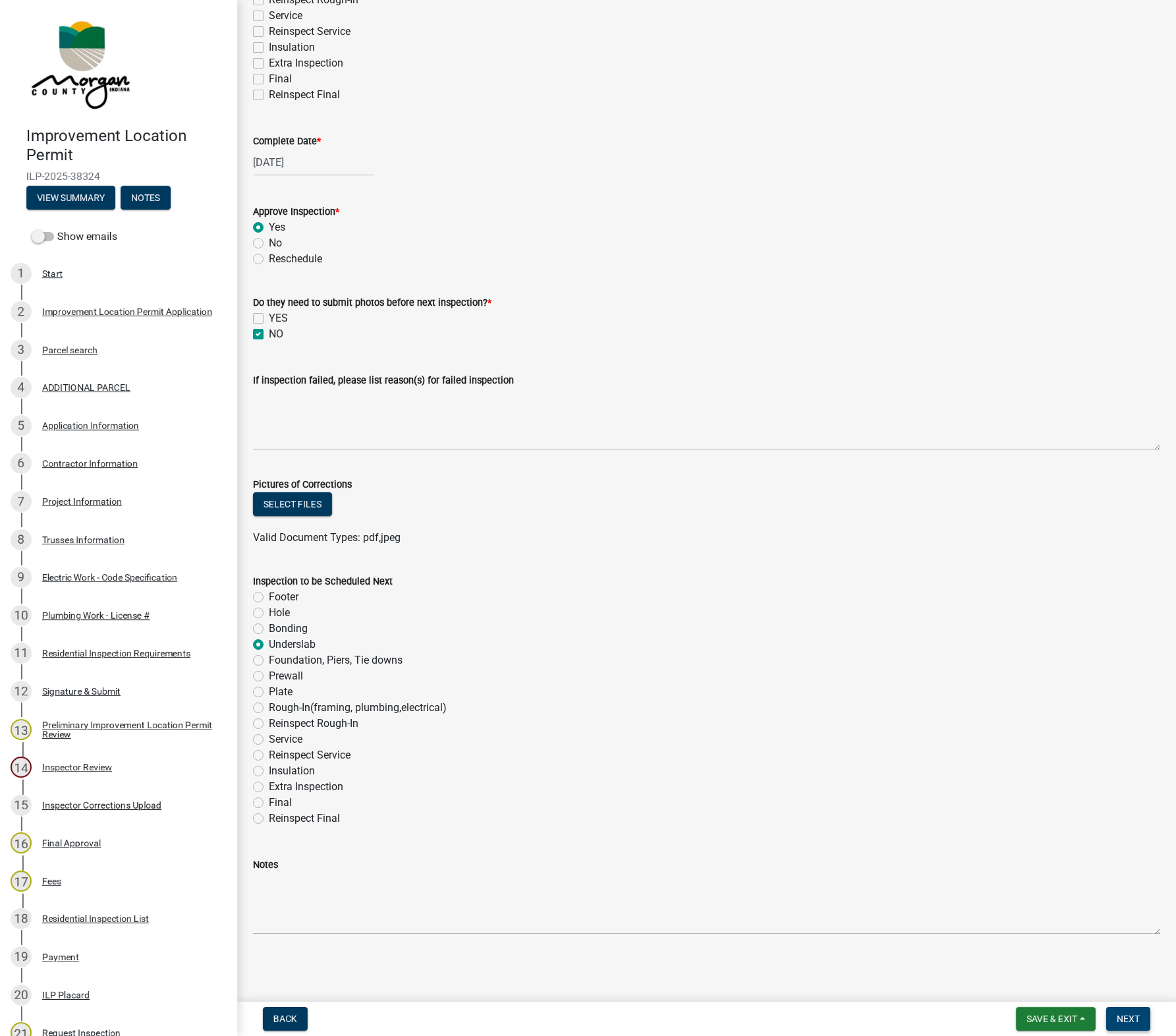
click at [1129, 1013] on span "Next" at bounding box center [1129, 1018] width 23 height 11
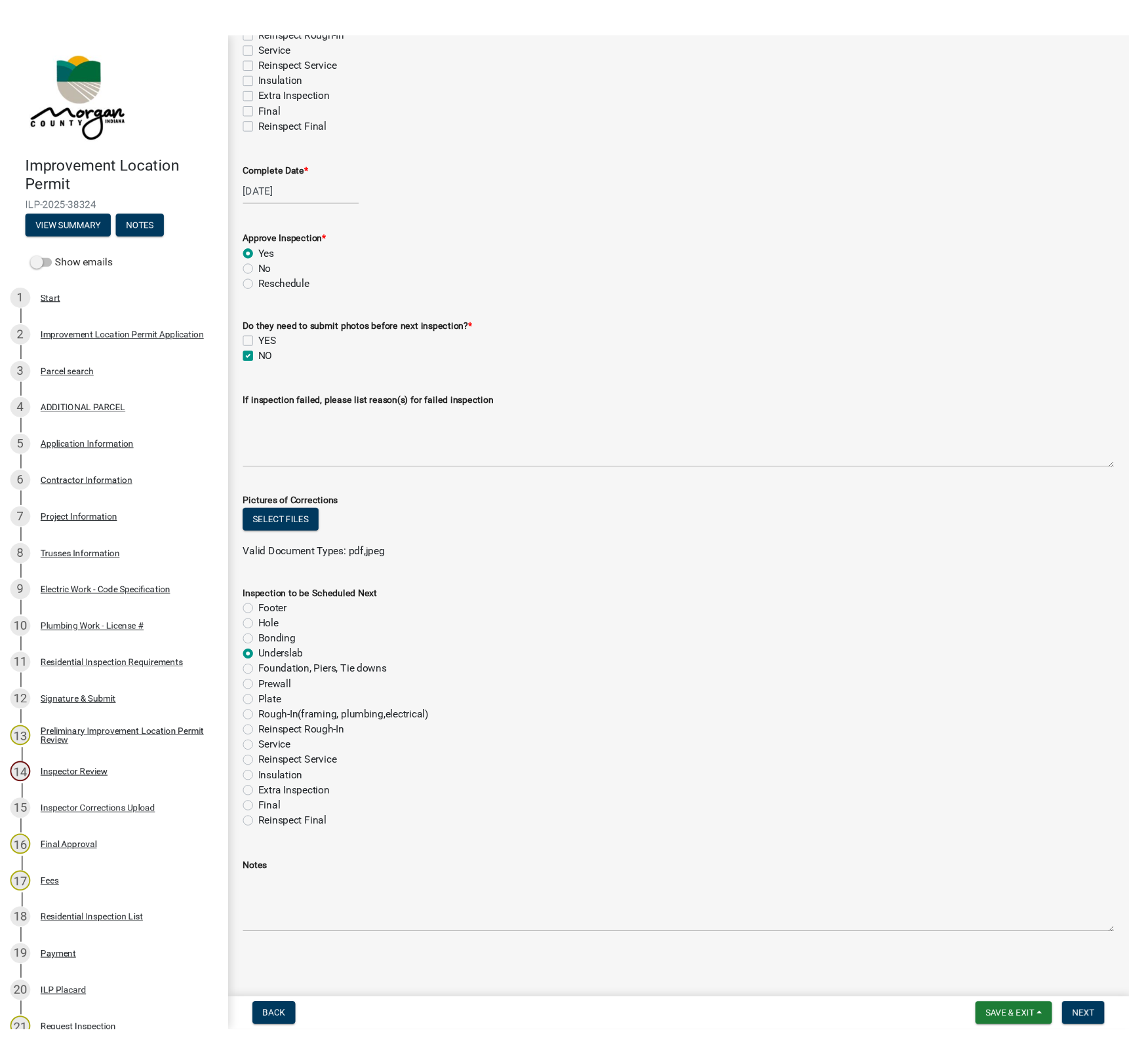
scroll to position [0, 0]
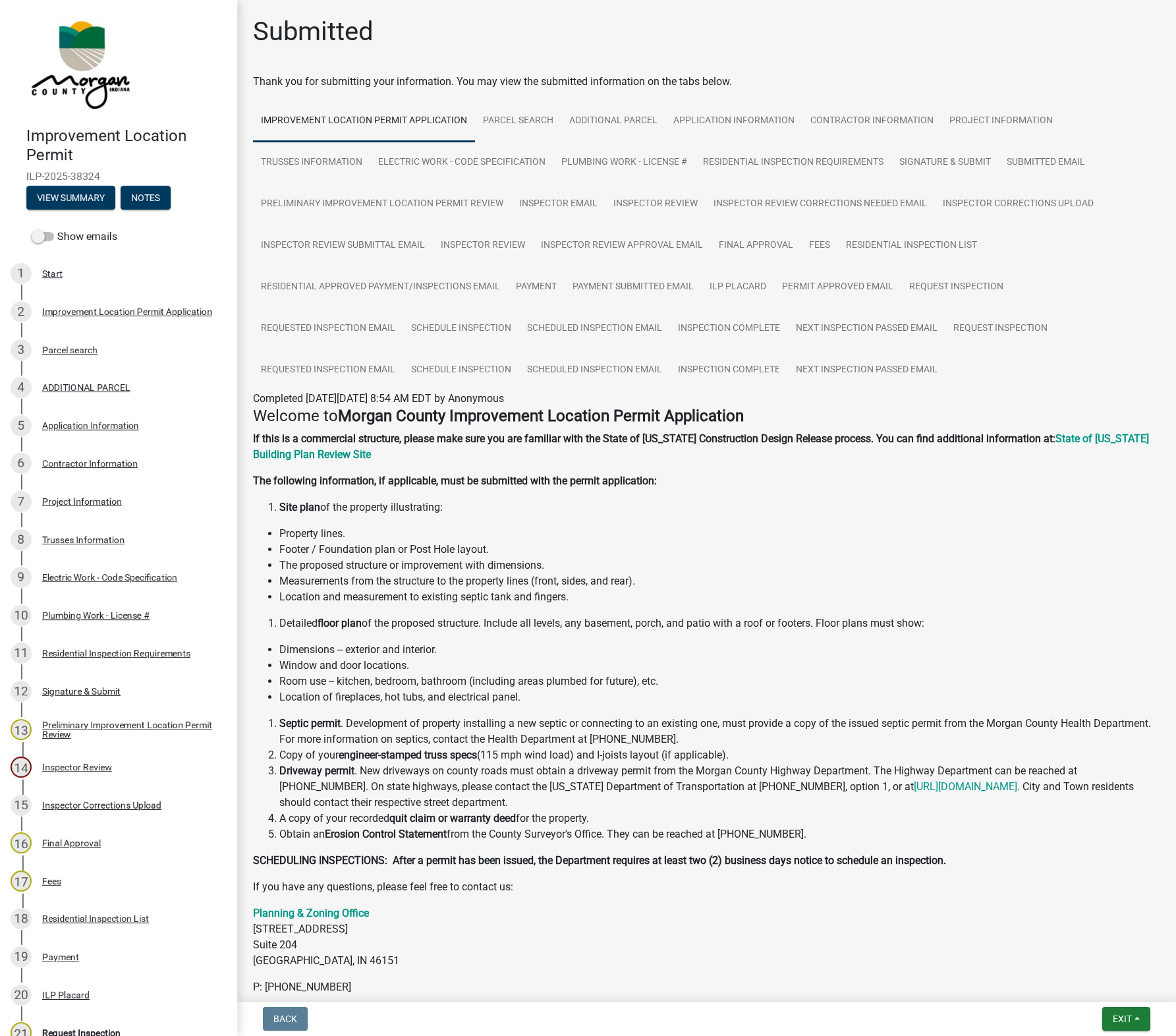
click at [1127, 997] on div "Improvement Location Permit ILP-2025-38324 View Summary Notes Show emails 1 Sta…" at bounding box center [588, 518] width 1176 height 1036
click at [1117, 1007] on div "Exit Save Save & Exit" at bounding box center [1127, 1019] width 48 height 24
click at [1137, 1018] on button "Exit" at bounding box center [1127, 1019] width 48 height 24
click at [1079, 989] on button "Save & Exit" at bounding box center [1098, 985] width 105 height 32
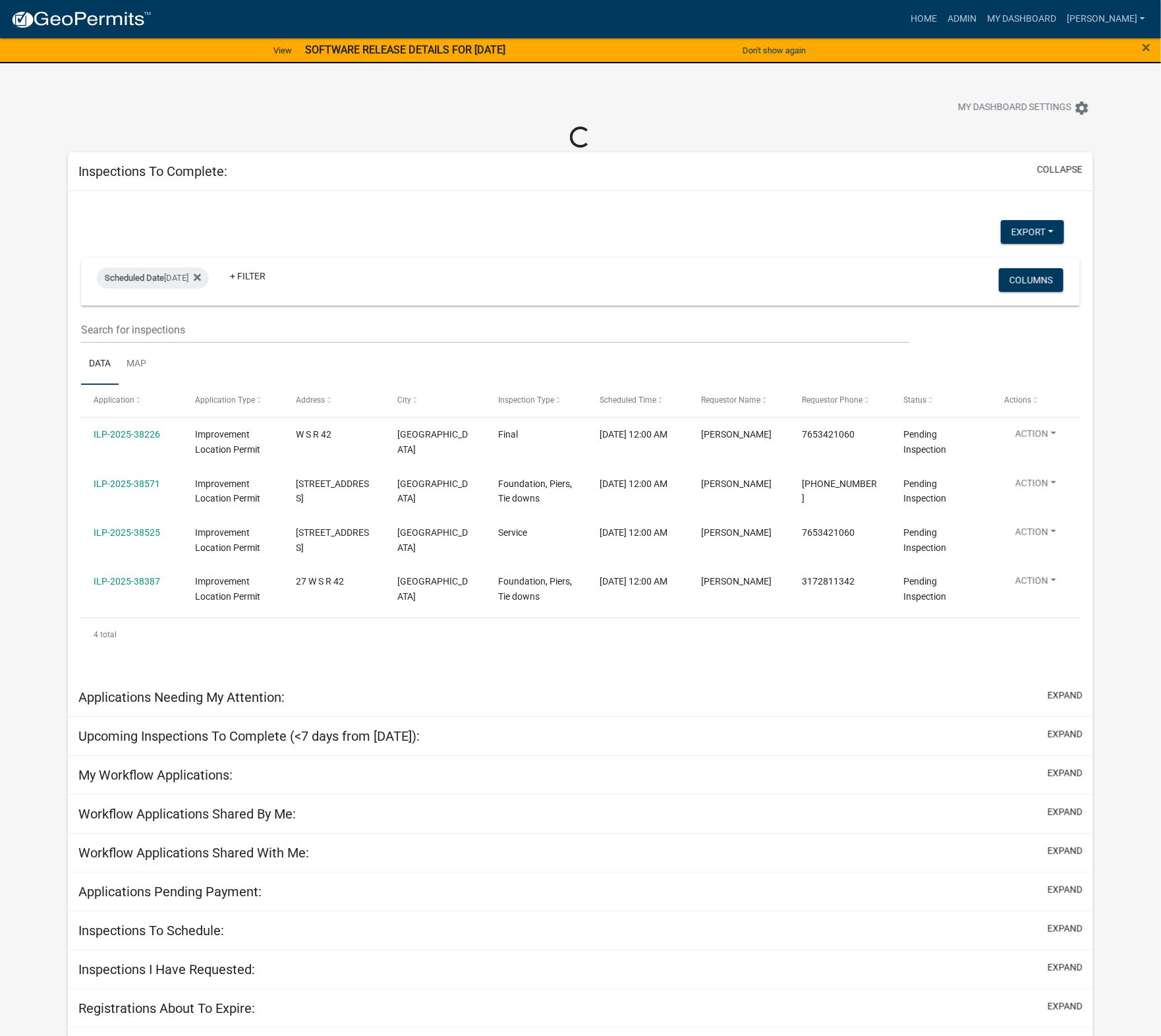
select select "1: 25"
